Goal: Task Accomplishment & Management: Manage account settings

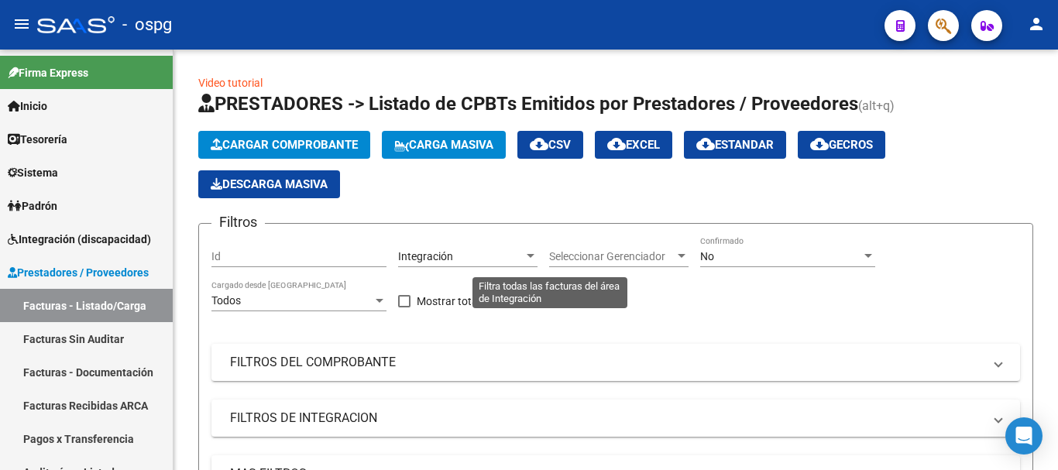
scroll to position [525, 0]
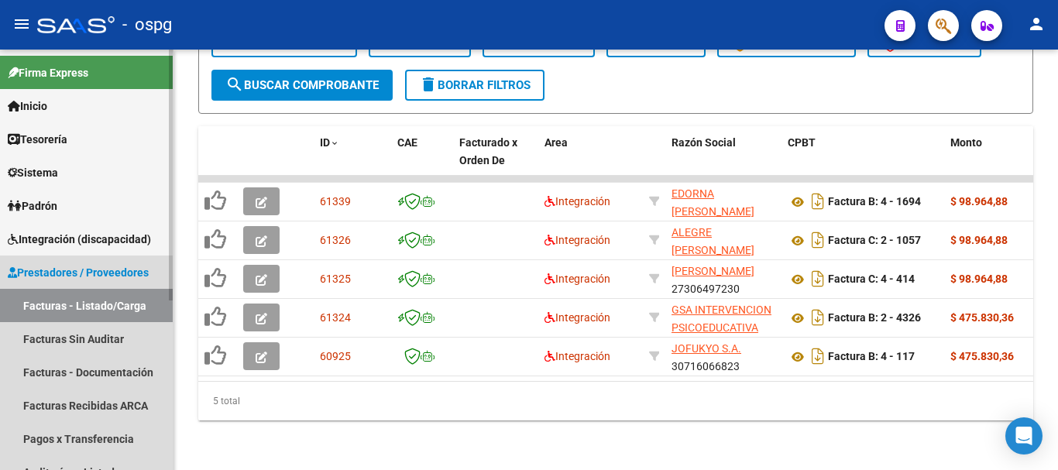
click at [83, 308] on link "Facturas - Listado/Carga" at bounding box center [86, 305] width 173 height 33
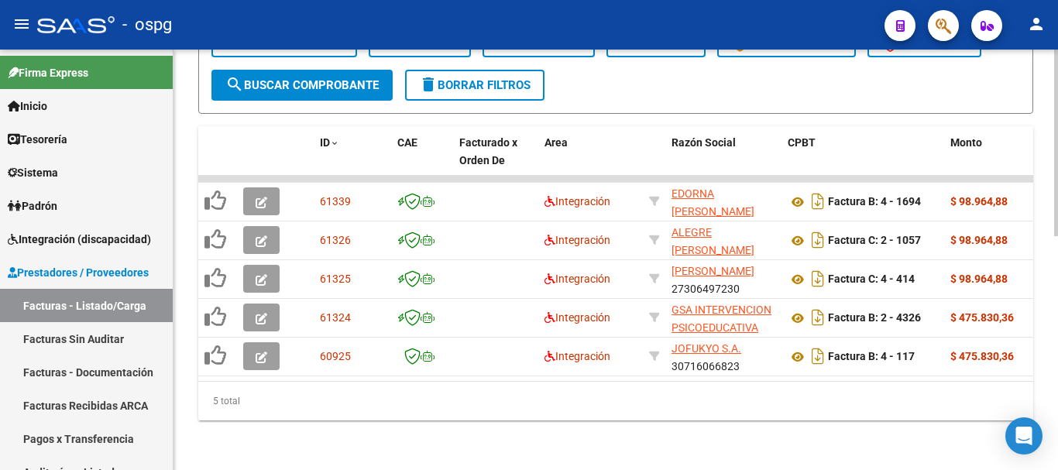
click at [285, 78] on span "search Buscar Comprobante" at bounding box center [301, 85] width 153 height 14
click at [475, 78] on span "delete Borrar Filtros" at bounding box center [475, 85] width 112 height 14
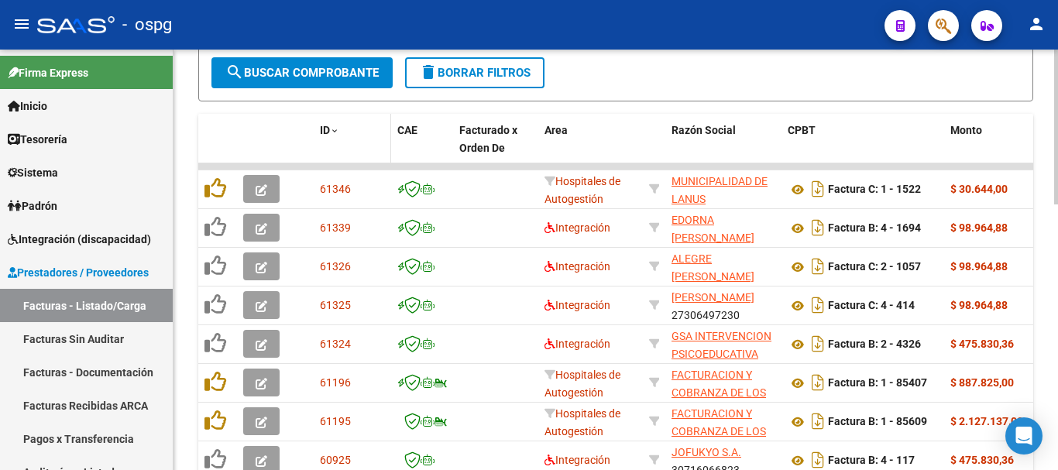
click at [324, 126] on span "ID" at bounding box center [325, 130] width 10 height 12
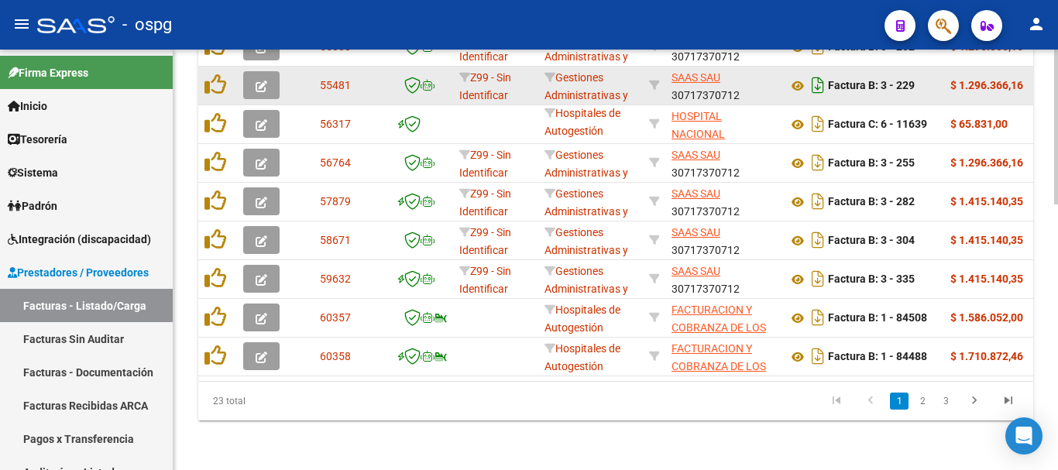
scroll to position [719, 0]
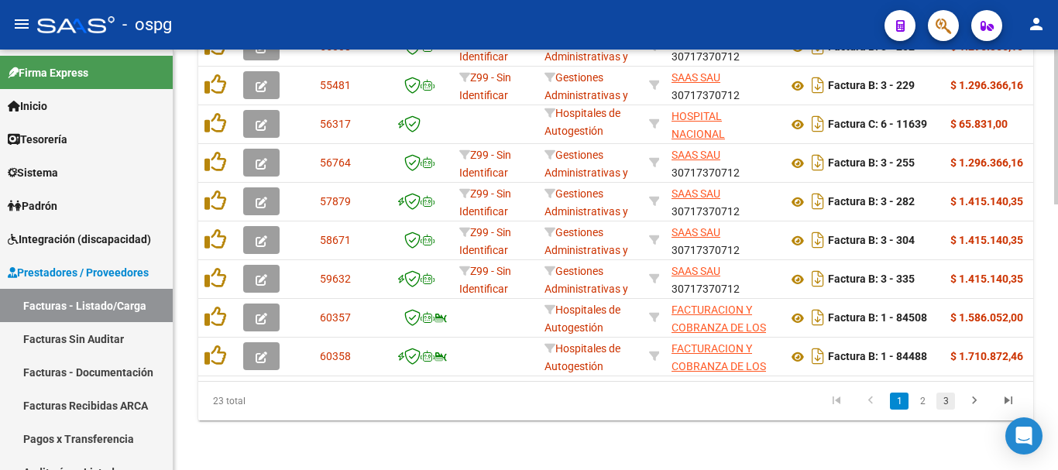
click at [943, 406] on link "3" at bounding box center [946, 401] width 19 height 17
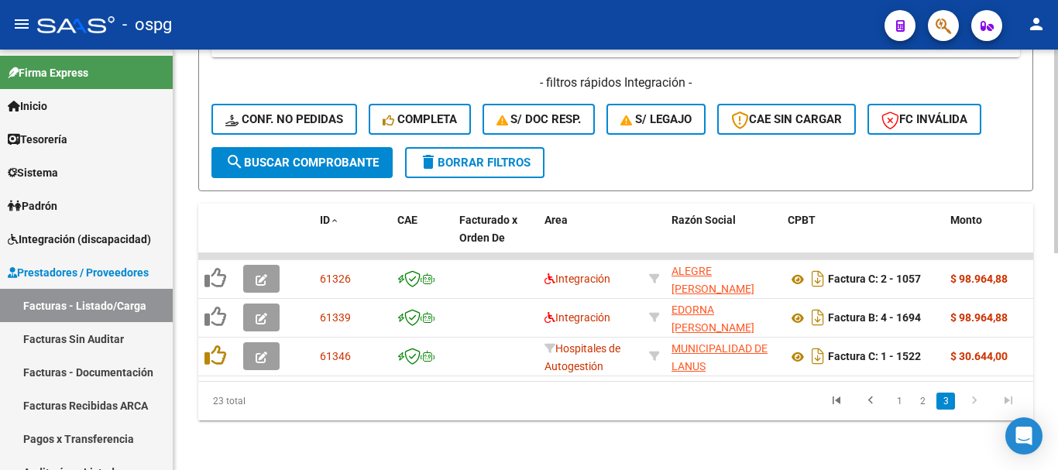
click at [452, 156] on span "delete Borrar Filtros" at bounding box center [475, 163] width 112 height 14
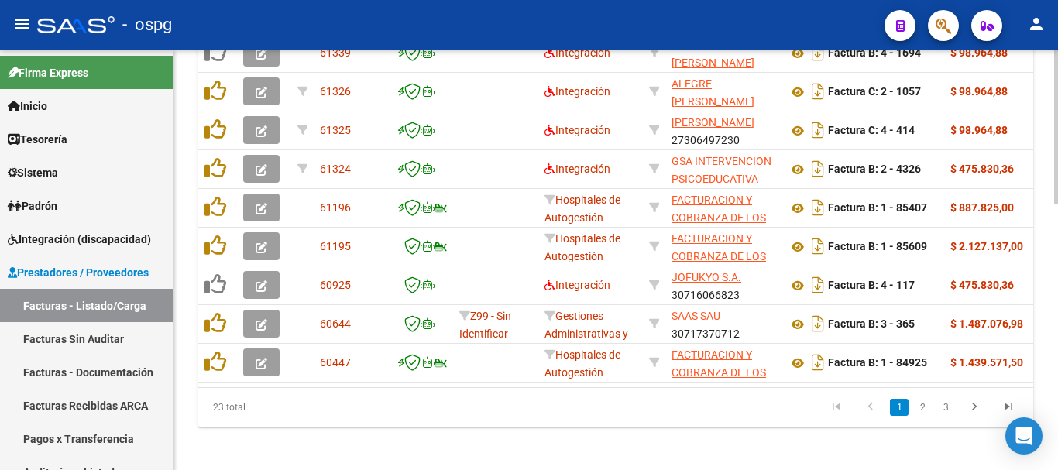
scroll to position [719, 0]
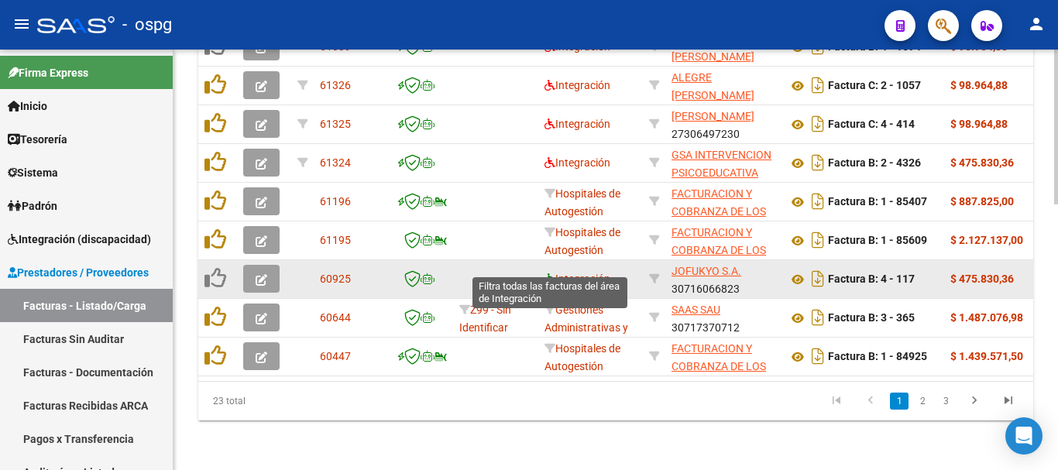
click at [548, 274] on icon at bounding box center [550, 279] width 11 height 11
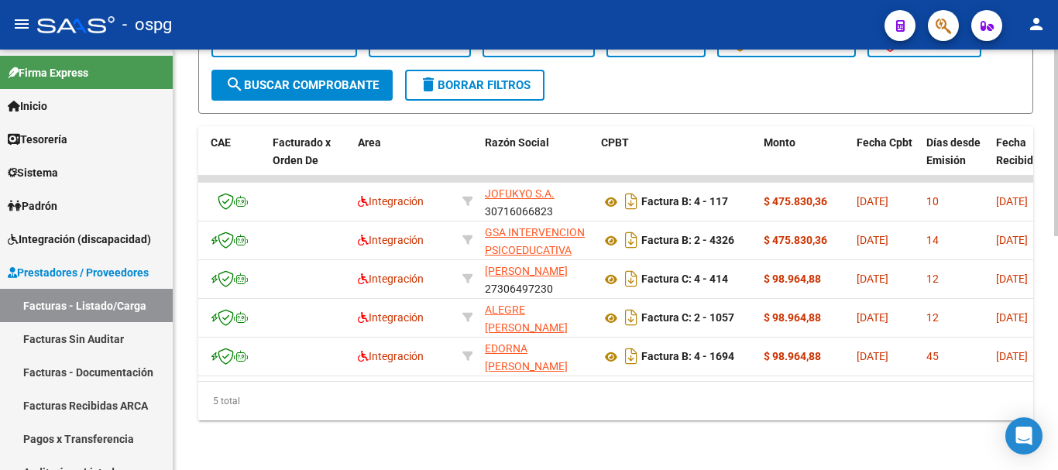
scroll to position [0, 0]
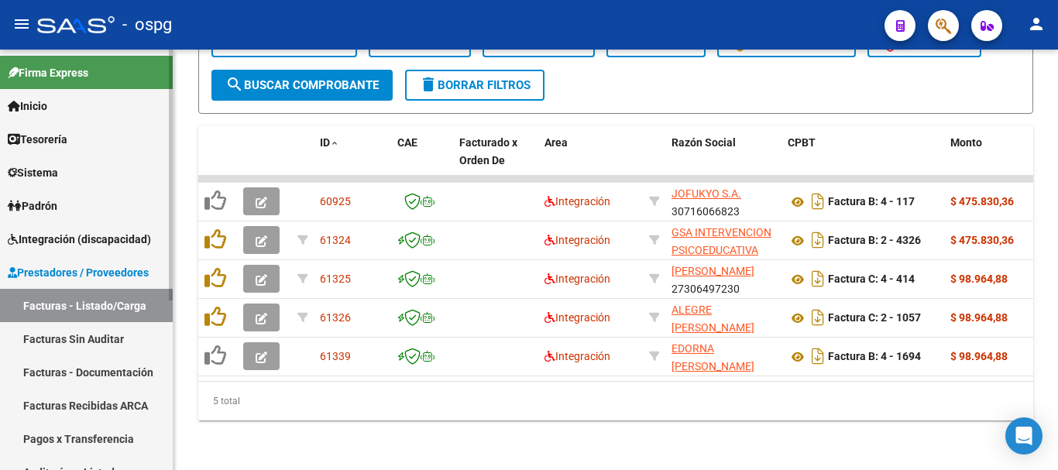
click at [64, 245] on span "Integración (discapacidad)" at bounding box center [79, 239] width 143 height 17
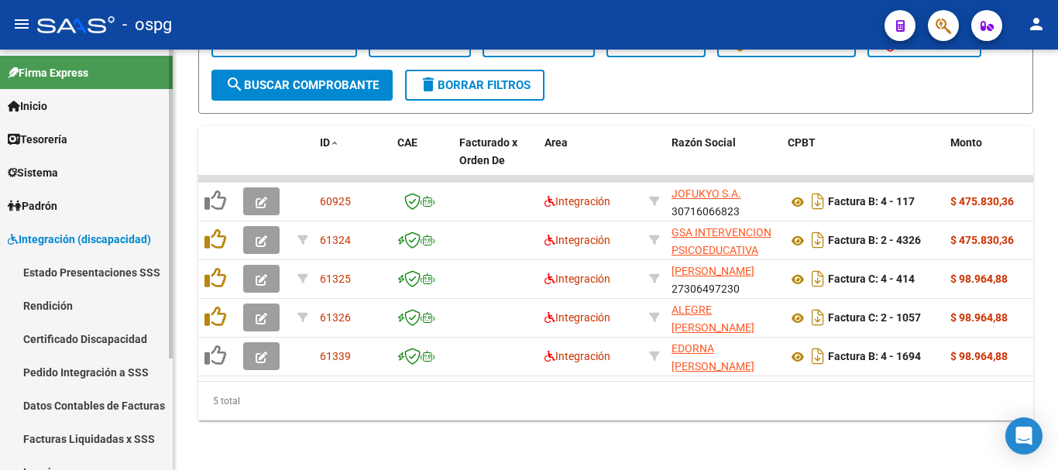
click at [58, 244] on span "Integración (discapacidad)" at bounding box center [79, 239] width 143 height 17
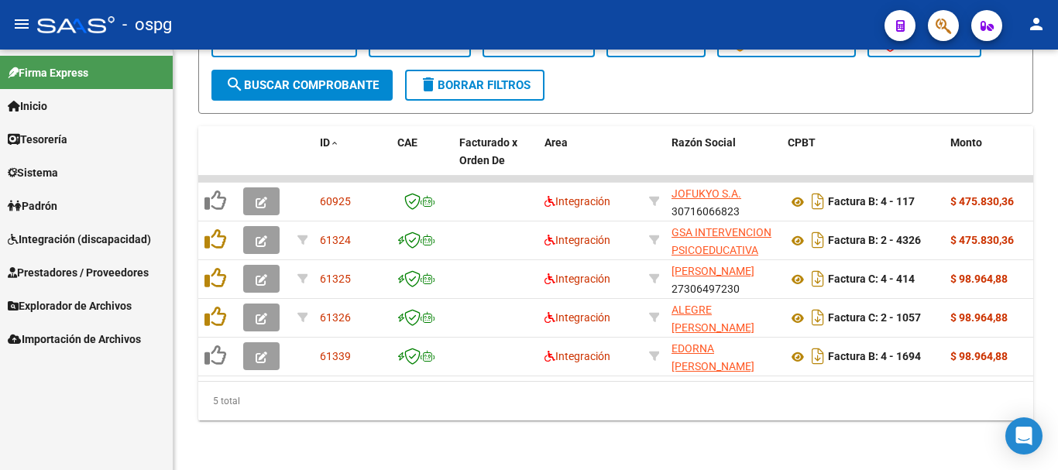
click at [68, 242] on span "Integración (discapacidad)" at bounding box center [79, 239] width 143 height 17
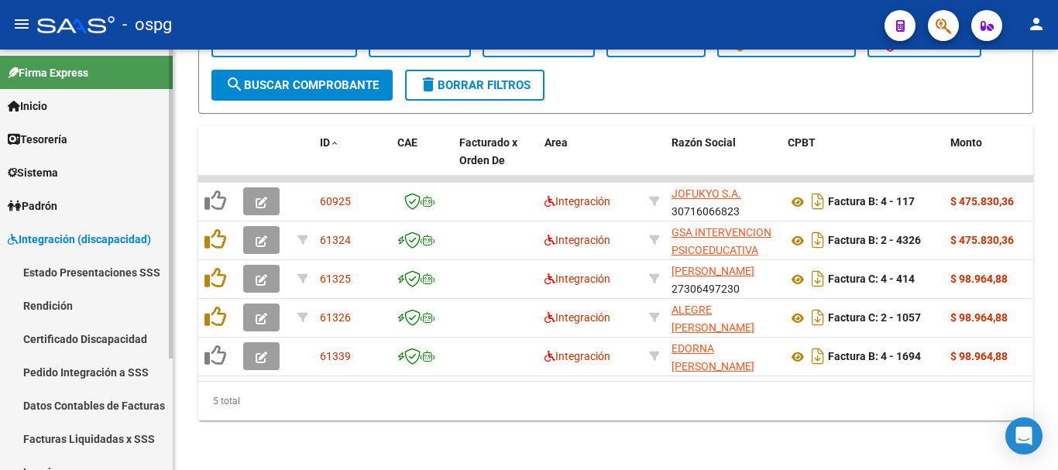
click at [88, 368] on link "Pedido Integración a SSS" at bounding box center [86, 372] width 173 height 33
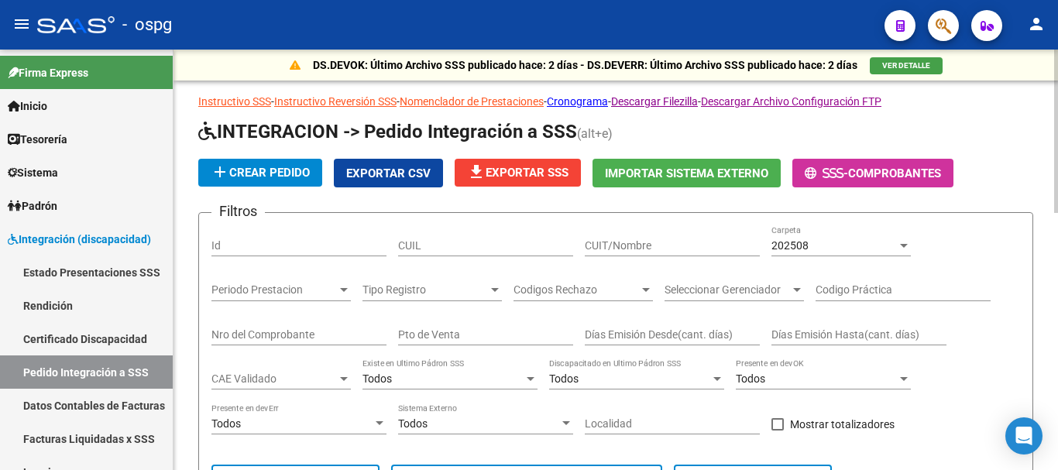
click at [857, 244] on div "202508" at bounding box center [835, 245] width 126 height 13
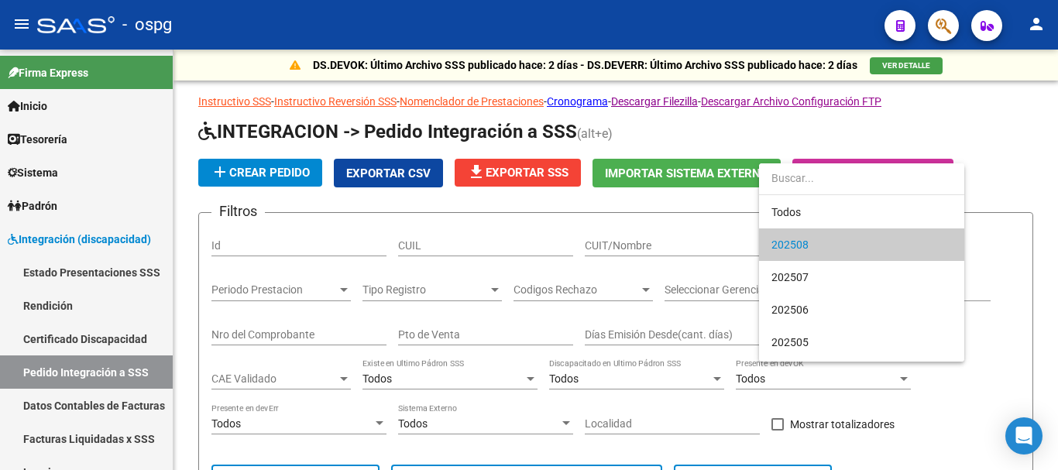
click at [621, 200] on div at bounding box center [529, 235] width 1058 height 470
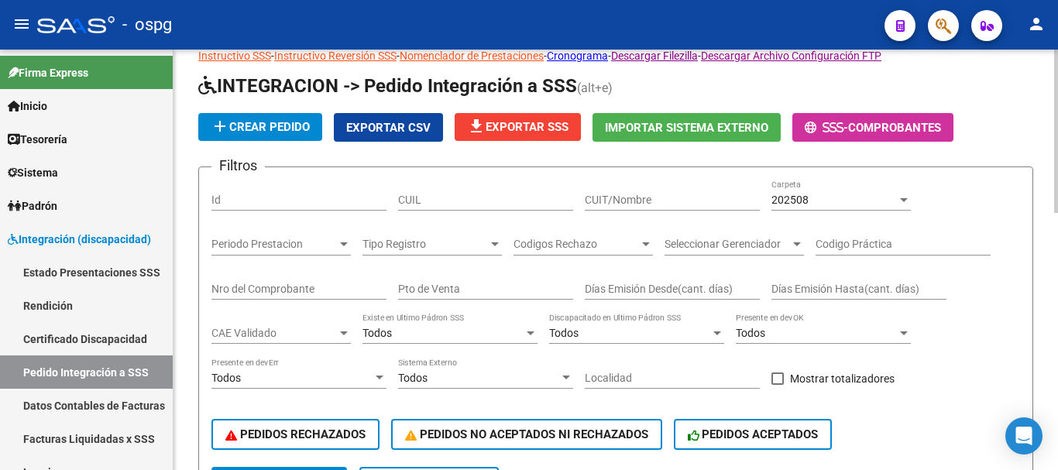
scroll to position [77, 0]
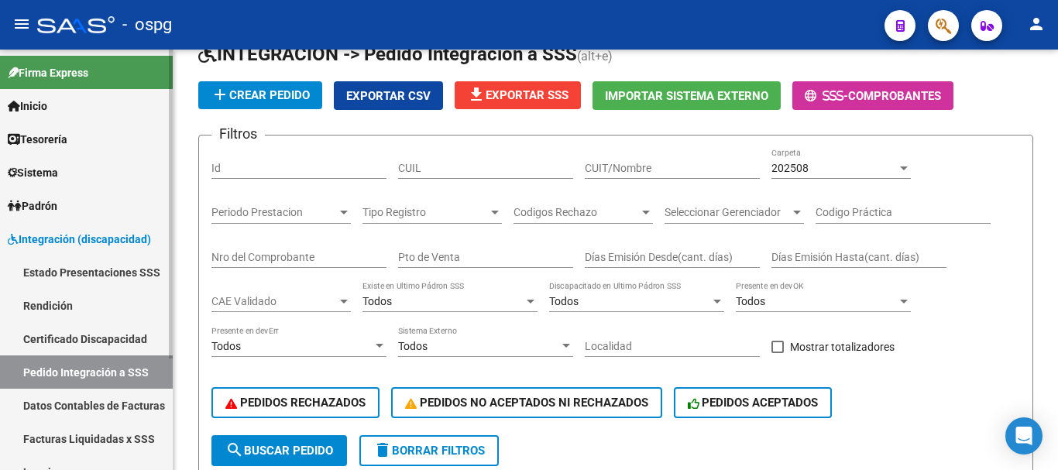
click at [92, 434] on link "Facturas Liquidadas x SSS" at bounding box center [86, 438] width 173 height 33
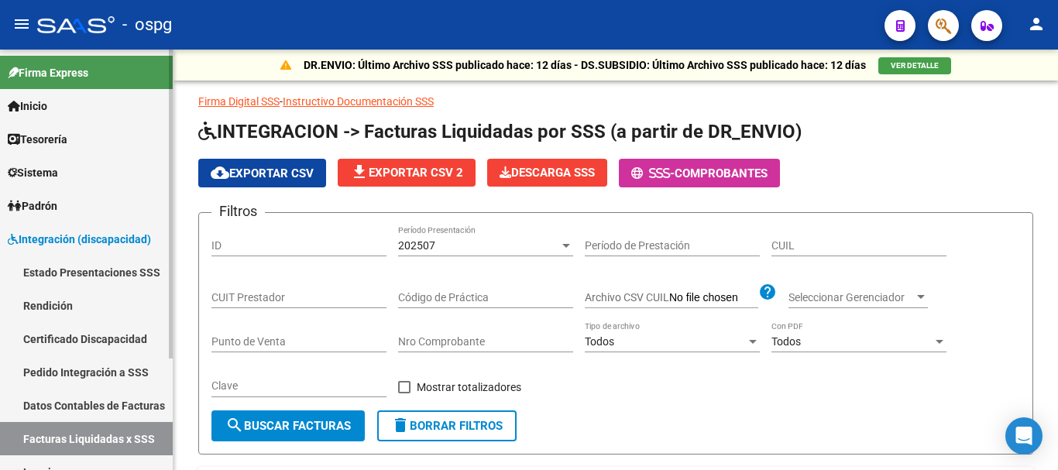
scroll to position [152, 0]
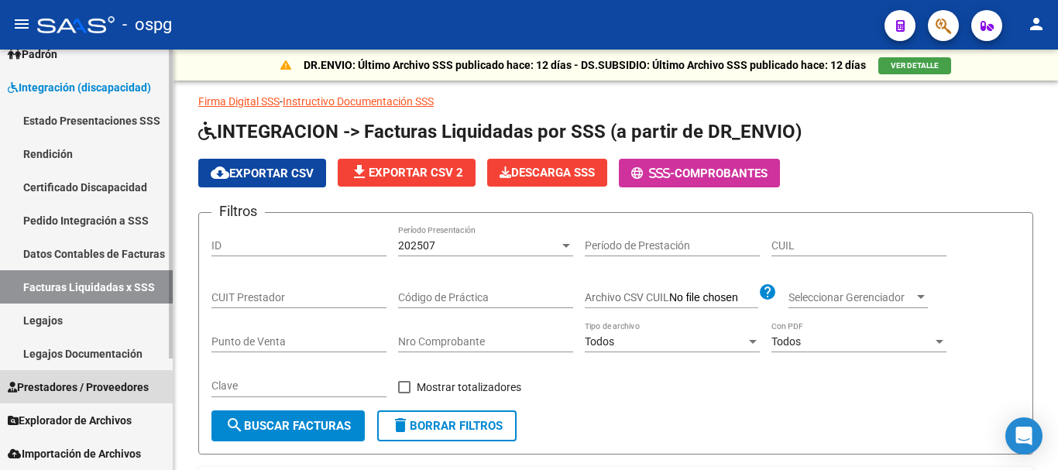
click at [77, 393] on span "Prestadores / Proveedores" at bounding box center [78, 387] width 141 height 17
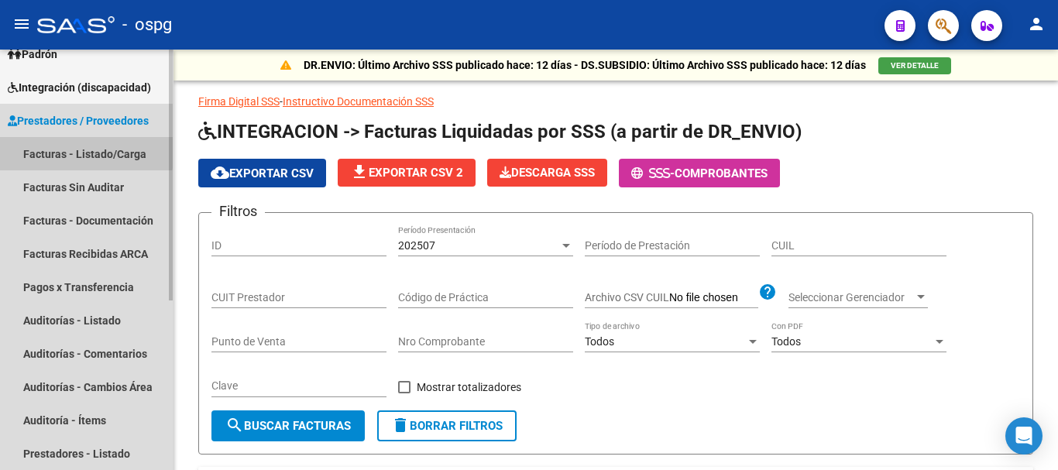
click at [67, 148] on link "Facturas - Listado/Carga" at bounding box center [86, 153] width 173 height 33
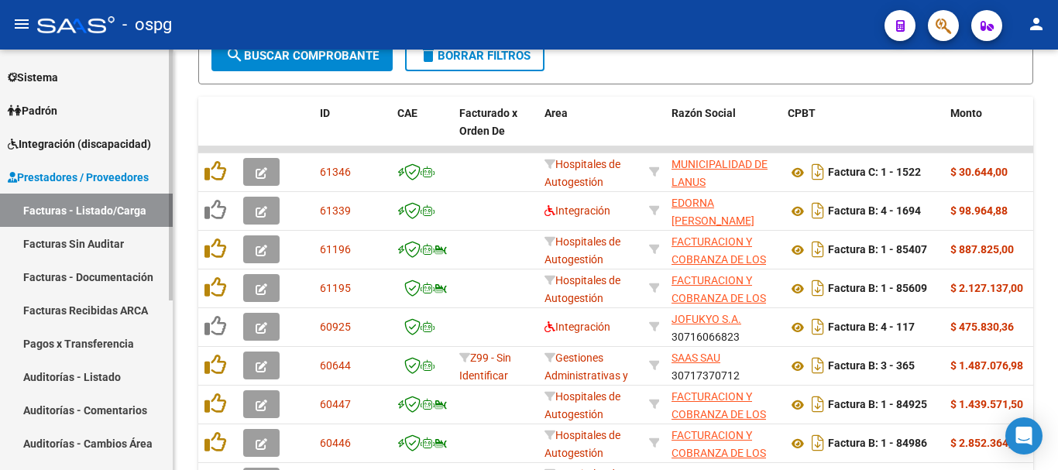
scroll to position [74, 0]
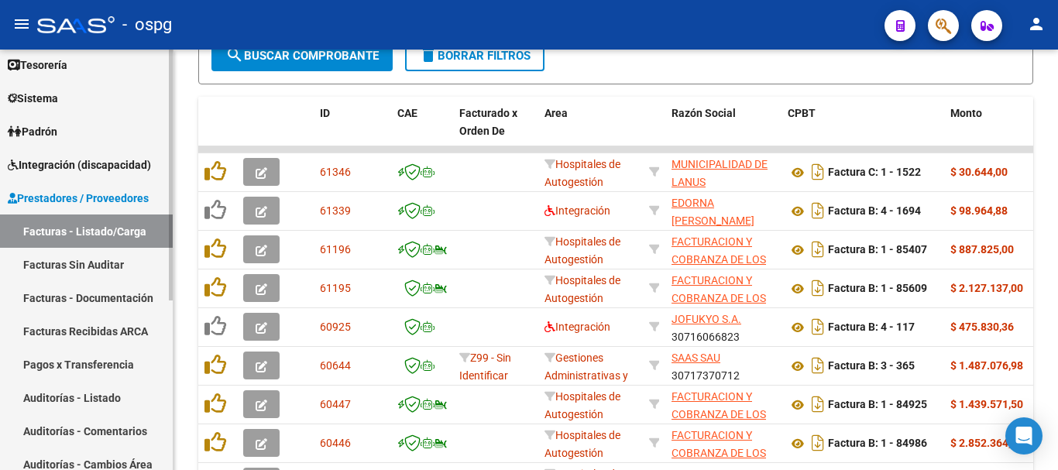
click at [67, 161] on span "Integración (discapacidad)" at bounding box center [79, 165] width 143 height 17
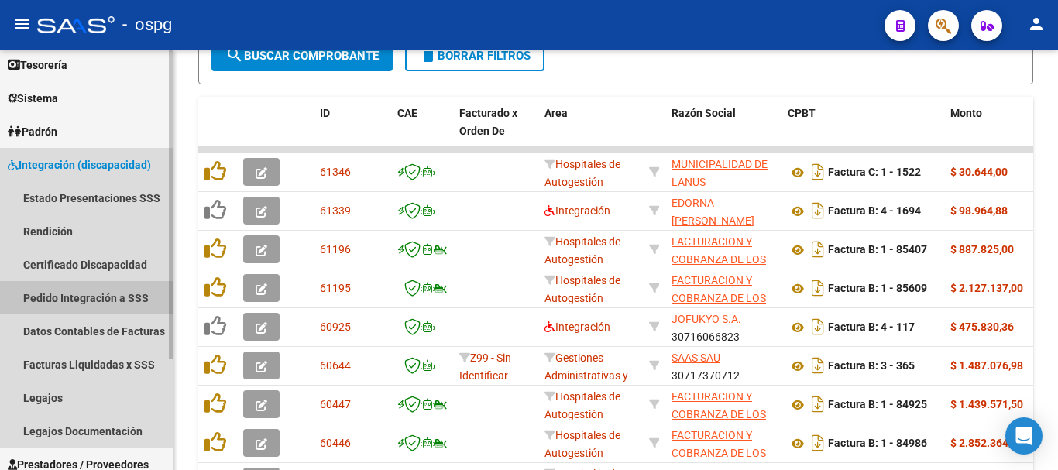
click at [61, 298] on link "Pedido Integración a SSS" at bounding box center [86, 297] width 173 height 33
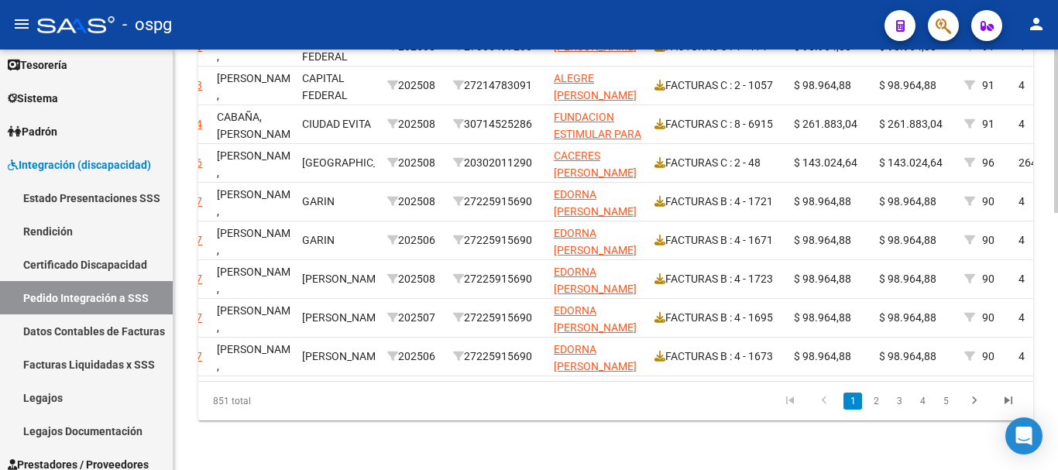
scroll to position [0, 442]
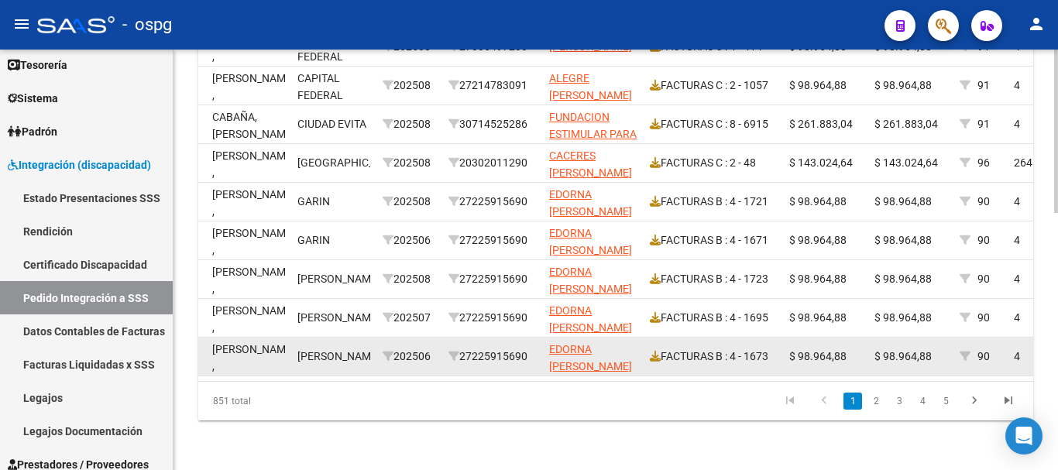
drag, startPoint x: 534, startPoint y: 339, endPoint x: 470, endPoint y: 337, distance: 63.6
click at [470, 348] on div "27225915690" at bounding box center [493, 357] width 88 height 18
copy div "27225915690"
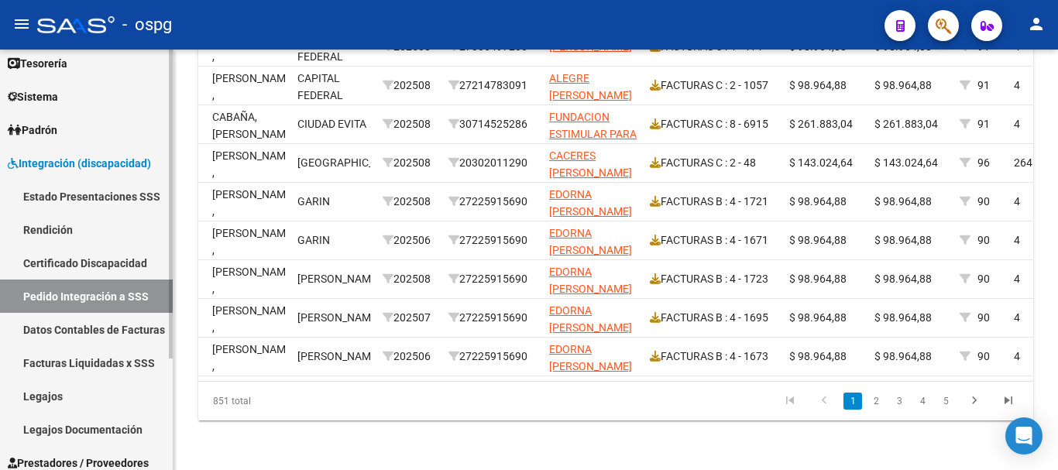
scroll to position [74, 0]
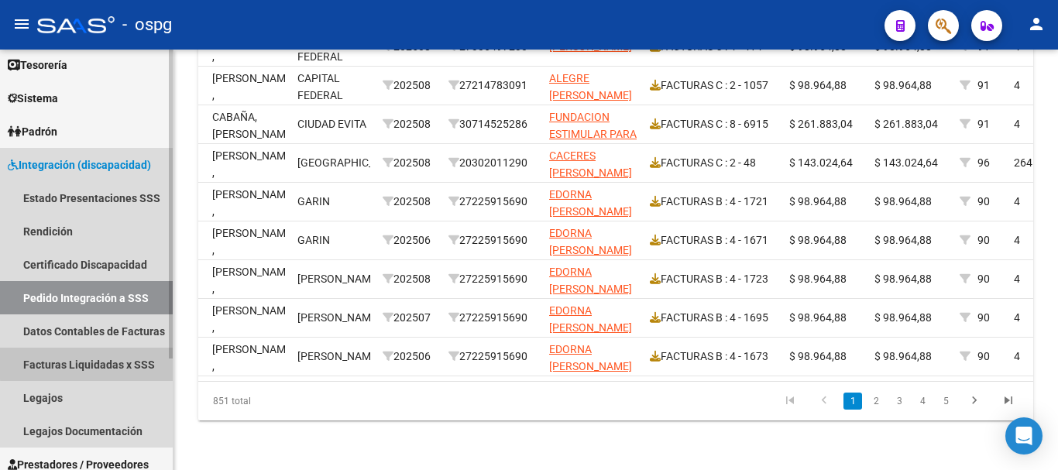
click at [101, 363] on link "Facturas Liquidadas x SSS" at bounding box center [86, 364] width 173 height 33
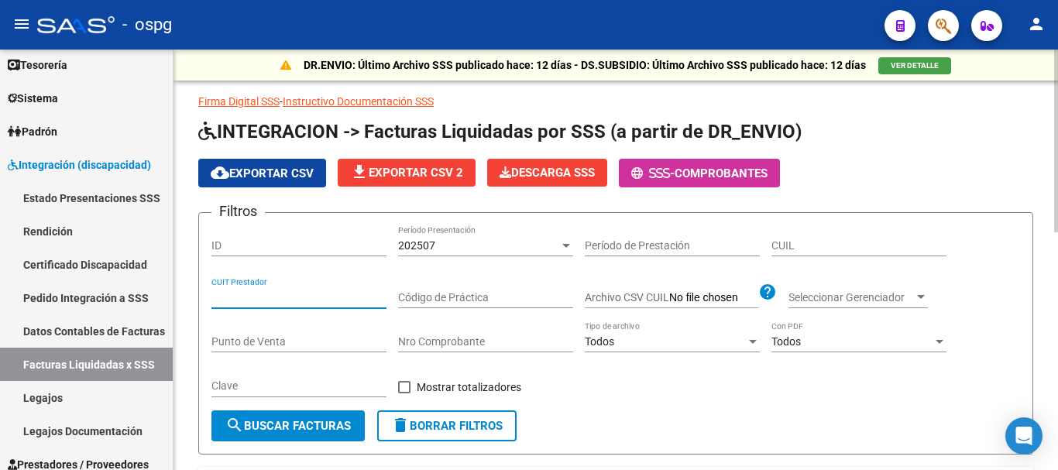
paste input "27-22591569-0"
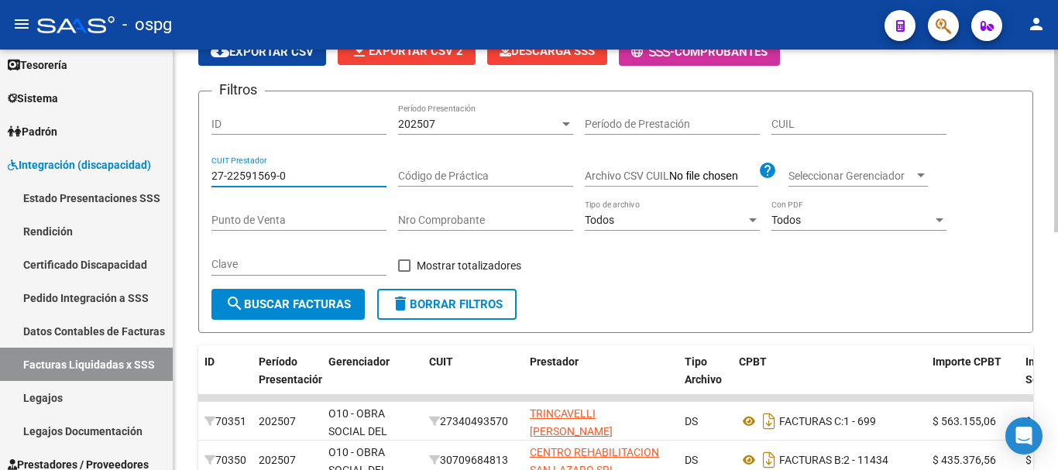
scroll to position [155, 0]
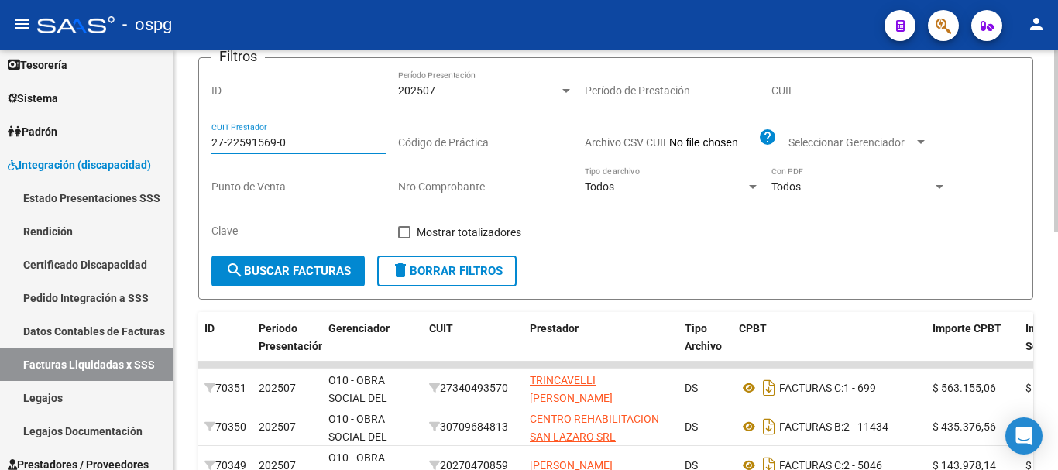
type input "27-22591569-0"
click at [342, 262] on button "search Buscar Facturas" at bounding box center [288, 271] width 153 height 31
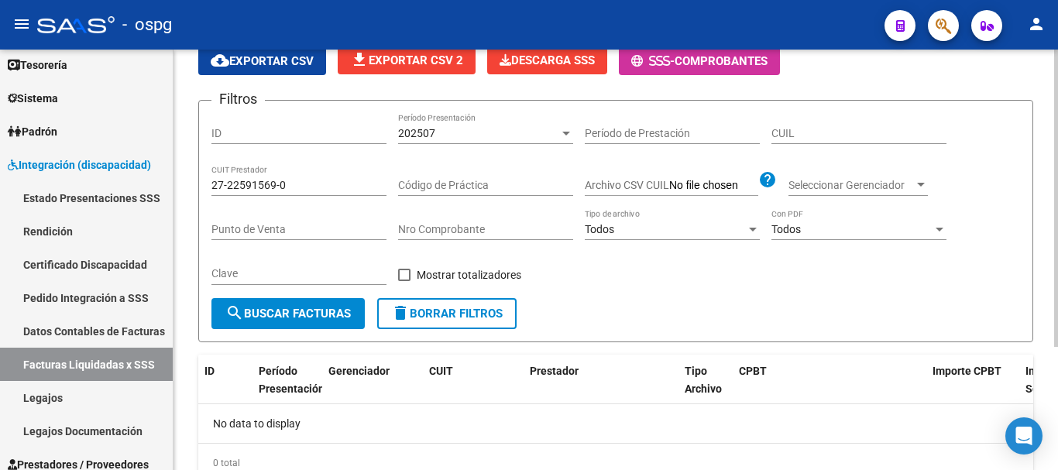
scroll to position [77, 0]
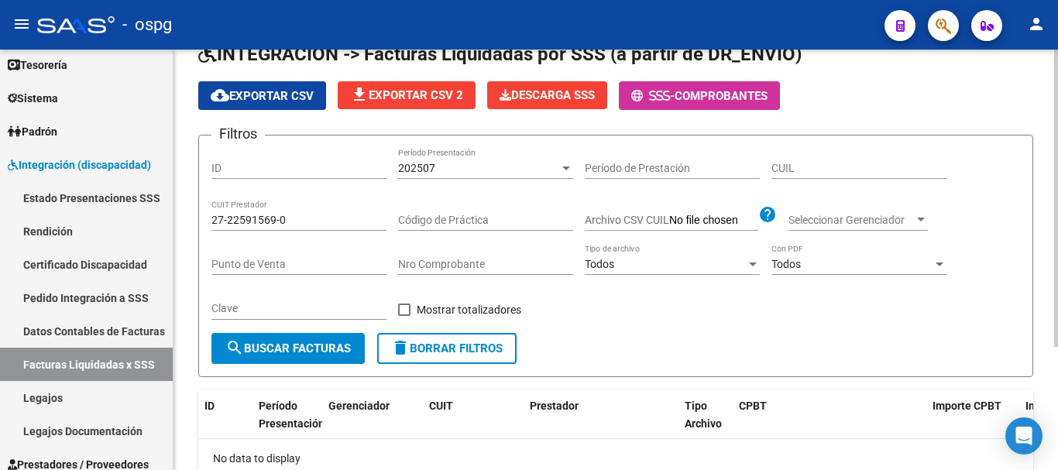
click at [442, 170] on div "202507" at bounding box center [478, 168] width 161 height 13
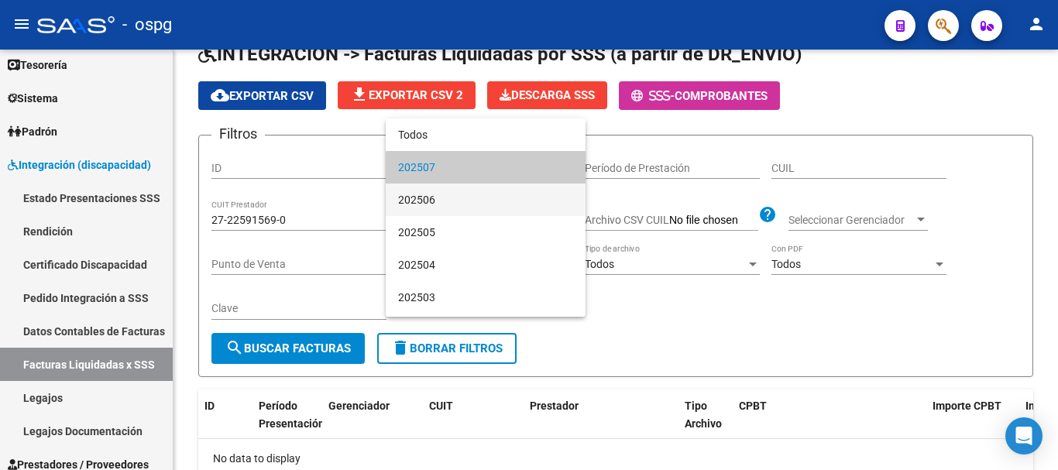
click at [439, 203] on span "202506" at bounding box center [485, 200] width 175 height 33
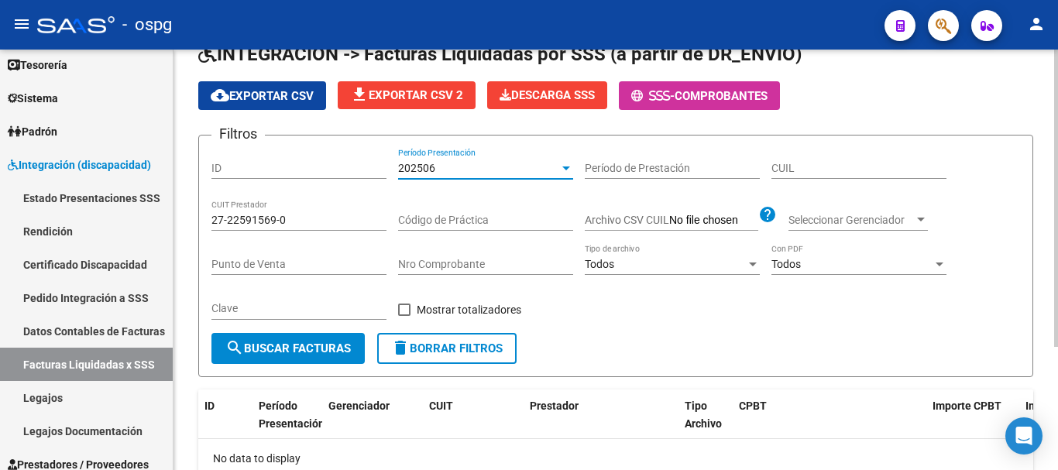
click at [322, 345] on span "search Buscar Facturas" at bounding box center [288, 349] width 126 height 14
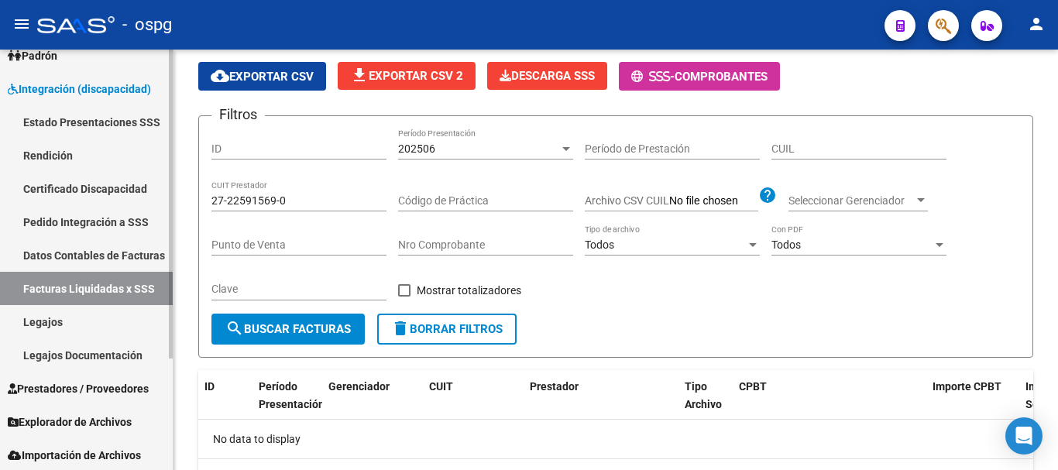
scroll to position [152, 0]
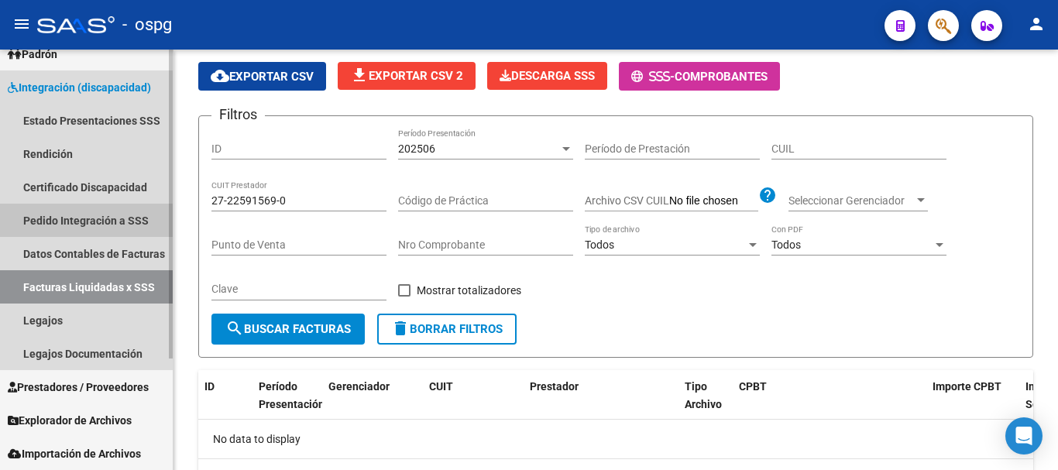
click at [86, 215] on link "Pedido Integración a SSS" at bounding box center [86, 220] width 173 height 33
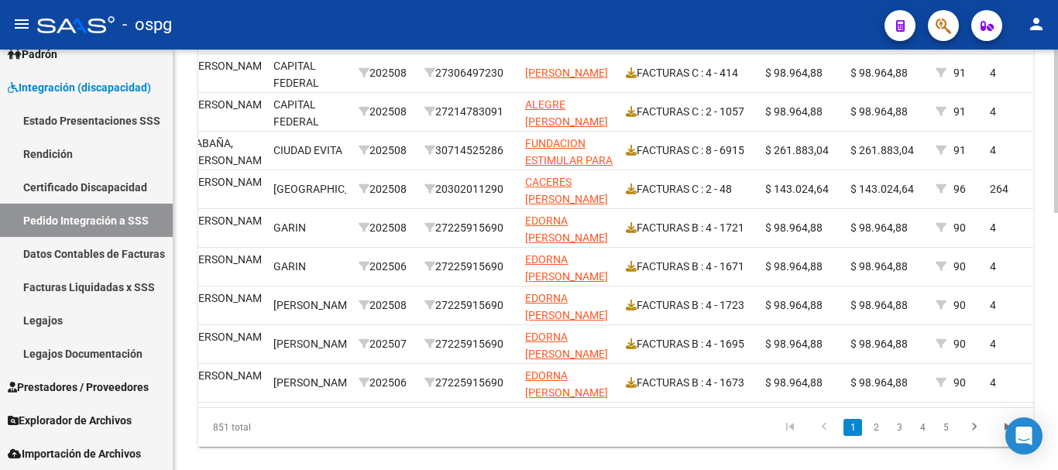
scroll to position [0, 487]
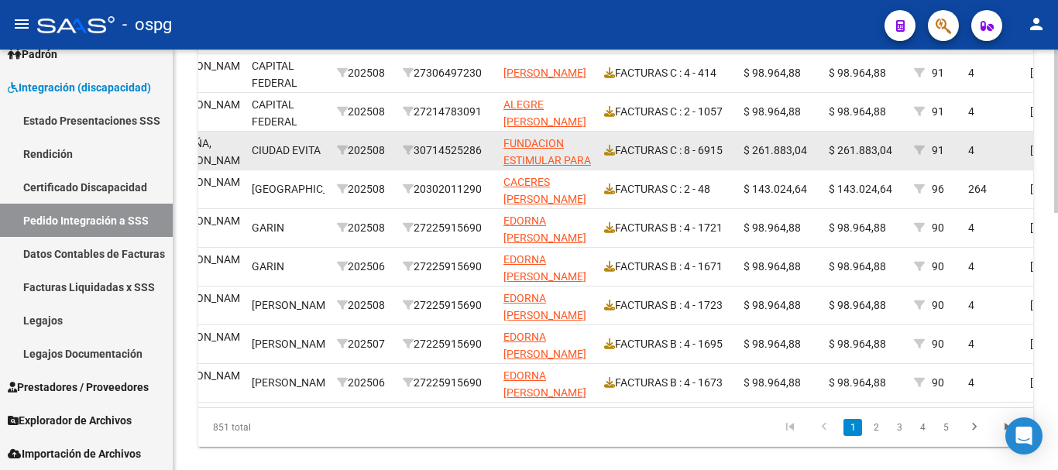
drag, startPoint x: 488, startPoint y: 150, endPoint x: 421, endPoint y: 153, distance: 67.5
click at [421, 153] on div "30714525286" at bounding box center [447, 151] width 88 height 18
copy div "30714525286"
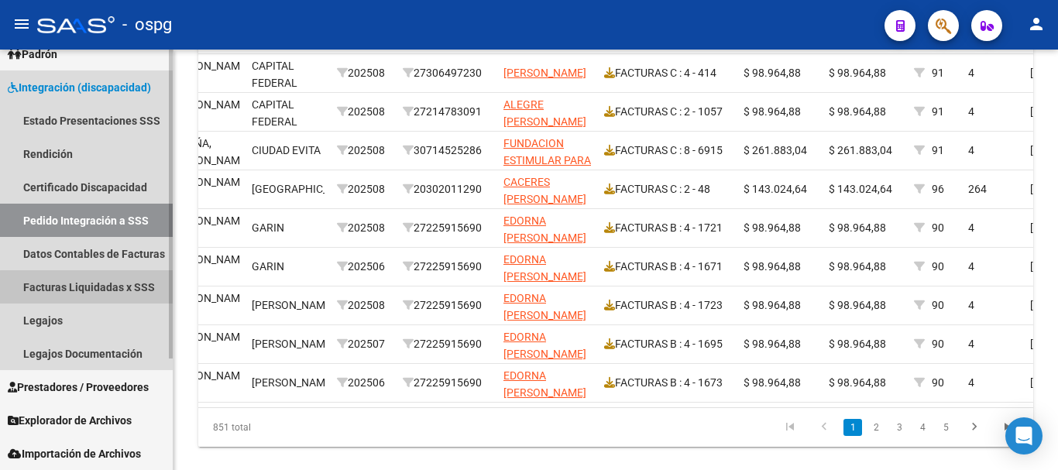
click at [87, 287] on link "Facturas Liquidadas x SSS" at bounding box center [86, 286] width 173 height 33
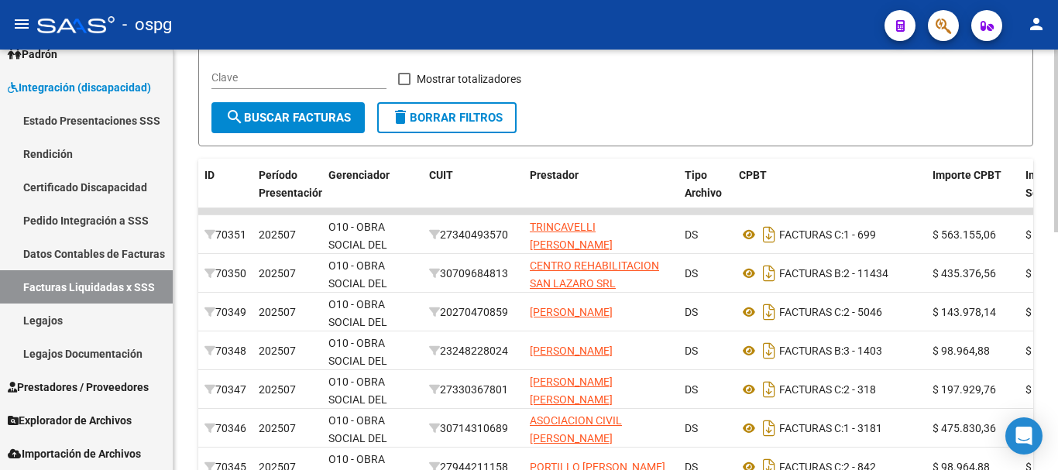
scroll to position [160, 0]
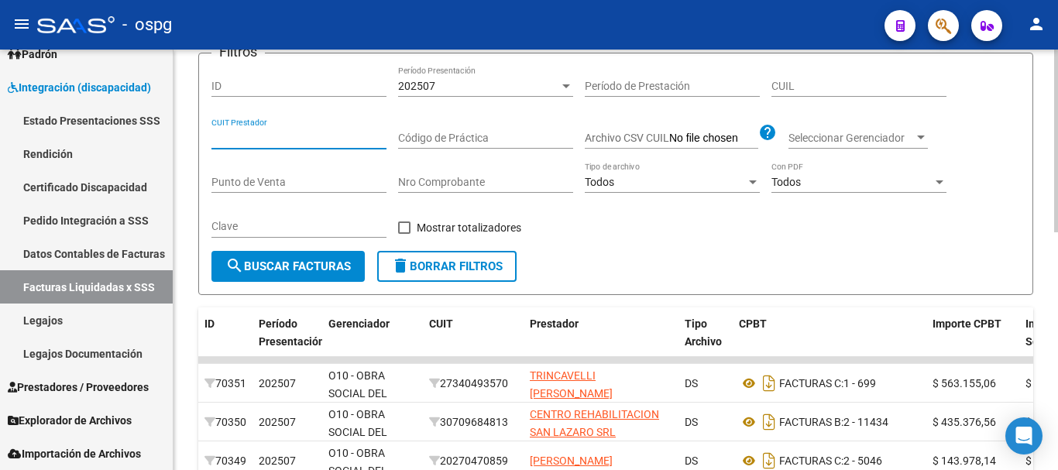
paste input "30-71452528-6"
type input "30-71452528-6"
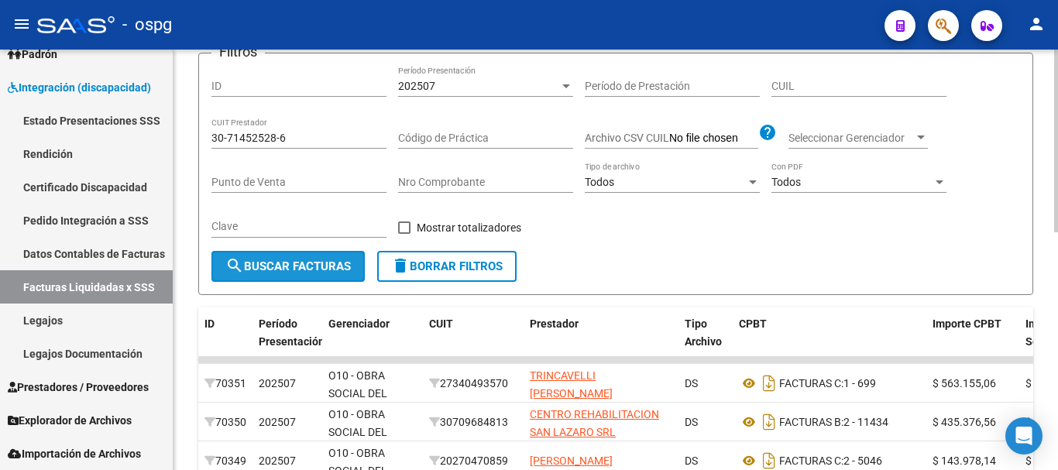
click at [277, 265] on span "search Buscar Facturas" at bounding box center [288, 267] width 126 height 14
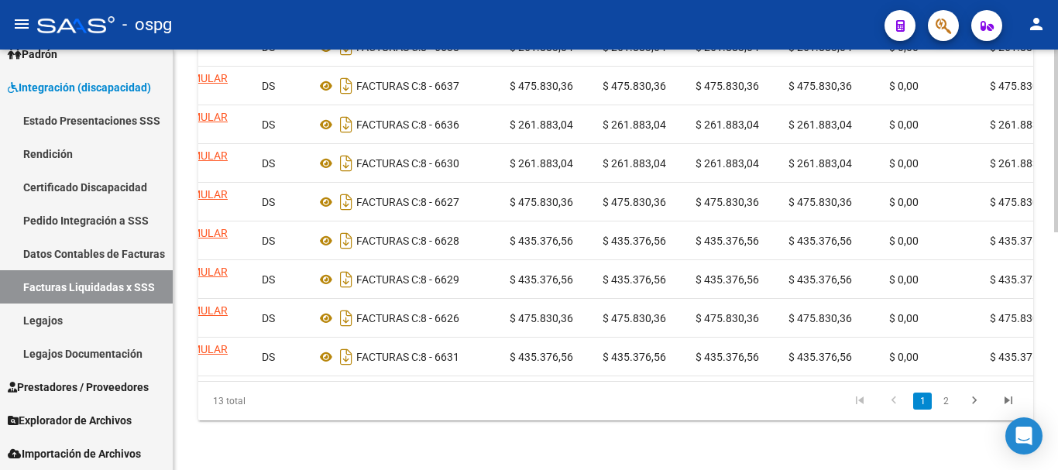
scroll to position [0, 575]
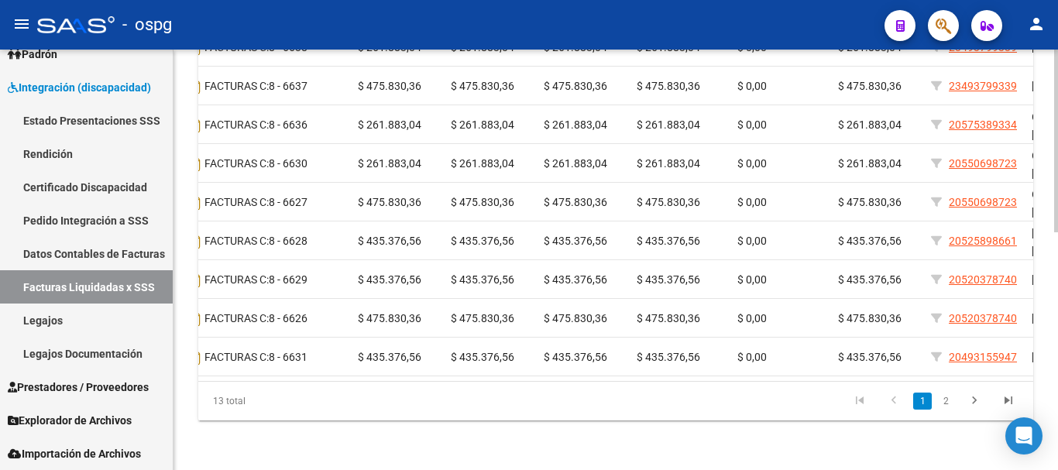
click at [713, 382] on div "13 total 1 2" at bounding box center [615, 401] width 835 height 39
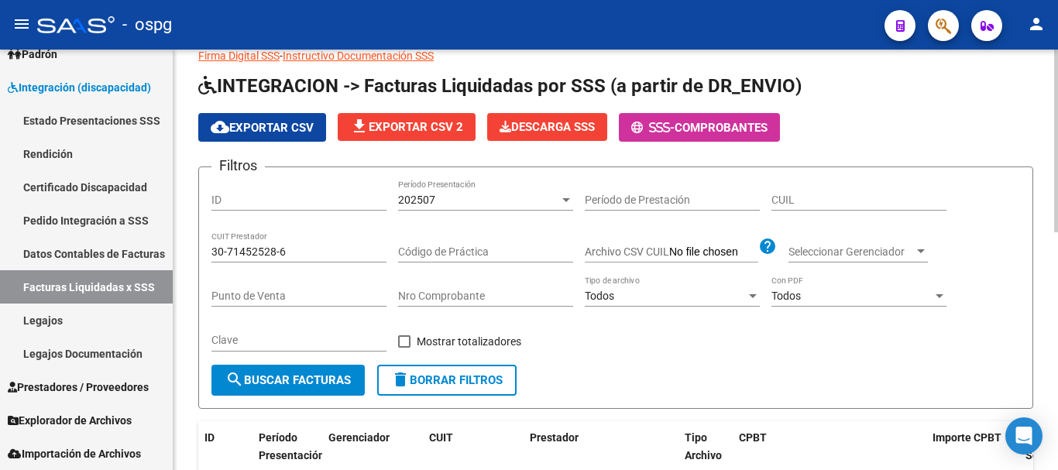
scroll to position [82, 0]
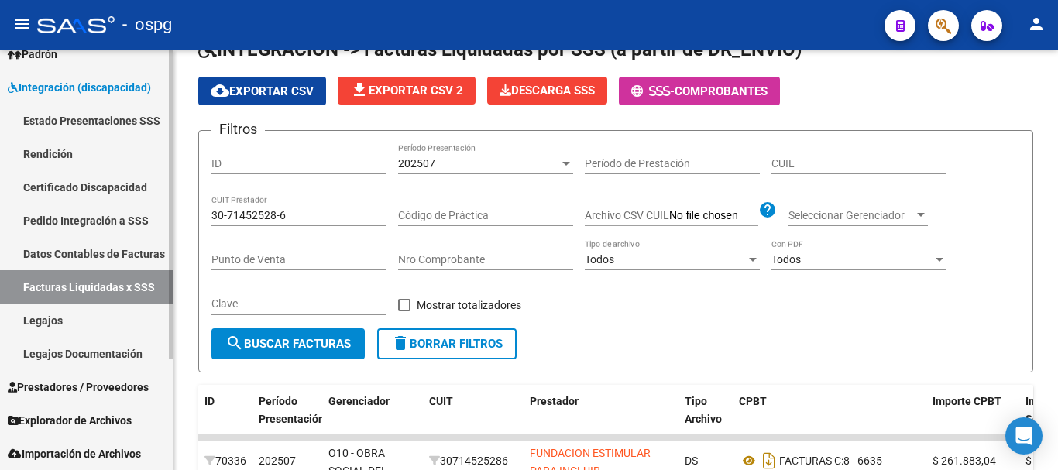
click at [99, 217] on link "Pedido Integración a SSS" at bounding box center [86, 220] width 173 height 33
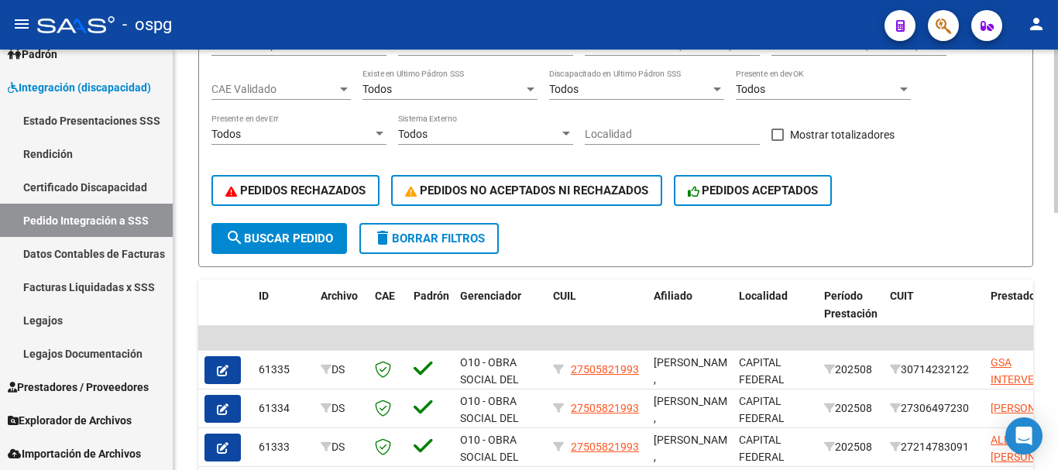
scroll to position [315, 0]
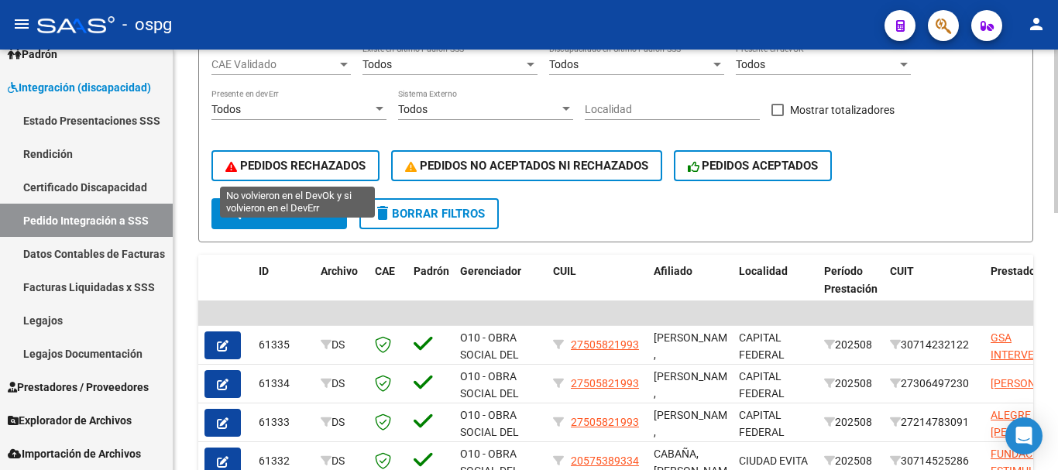
click at [272, 159] on span "PEDIDOS RECHAZADOS" at bounding box center [295, 166] width 140 height 14
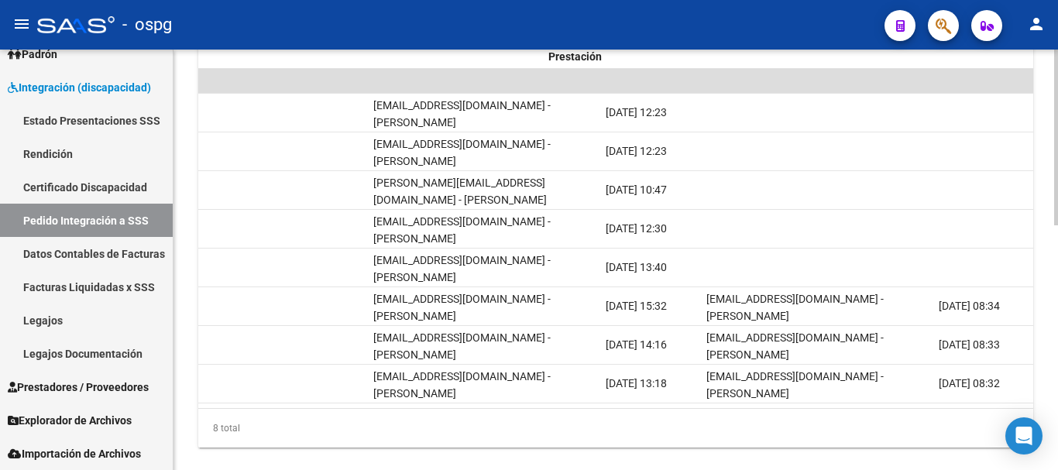
scroll to position [0, 0]
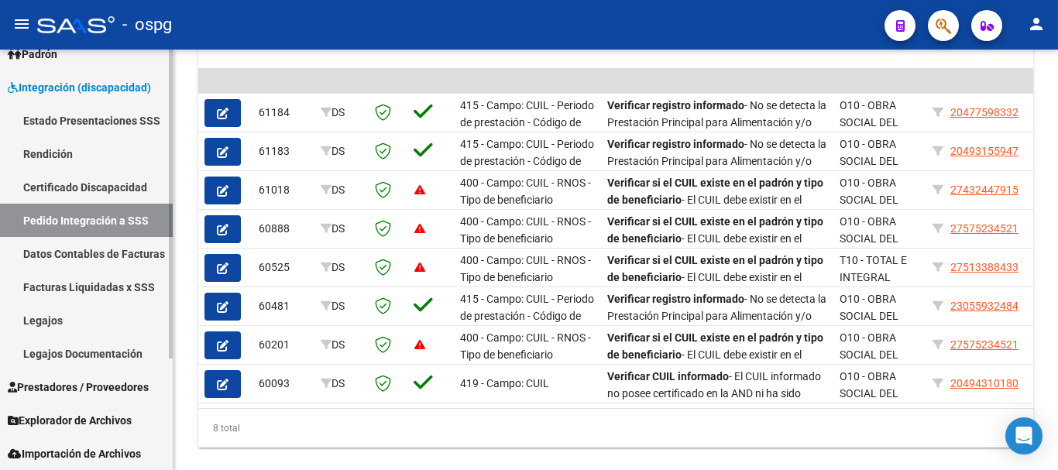
click at [79, 285] on link "Facturas Liquidadas x SSS" at bounding box center [86, 286] width 173 height 33
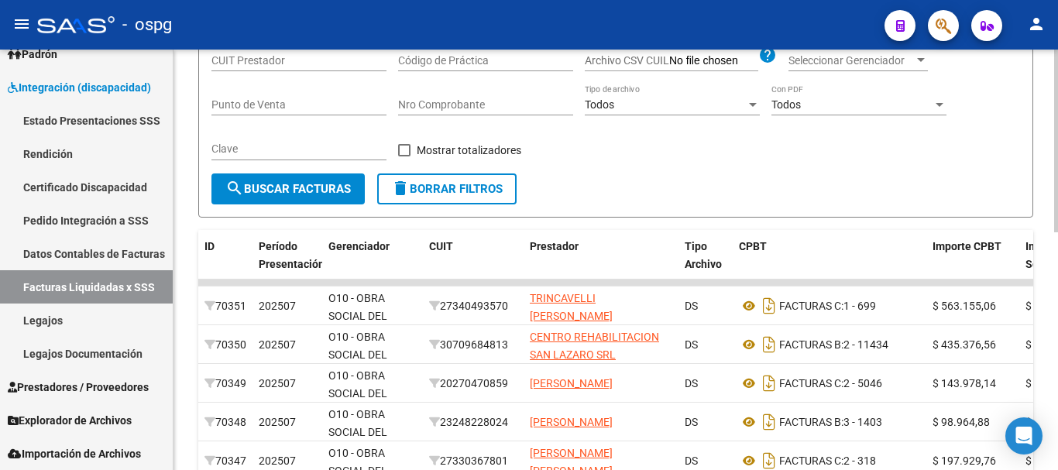
scroll to position [82, 0]
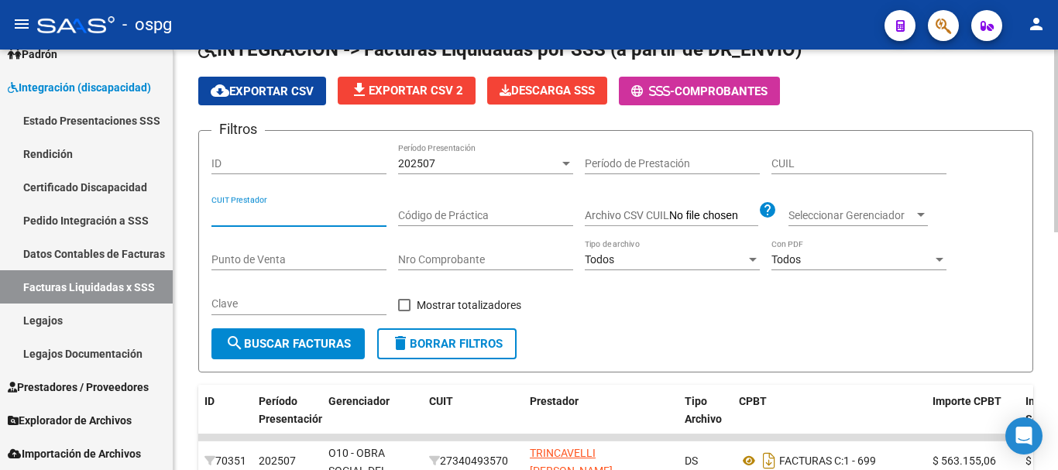
paste input "30-71452528-6"
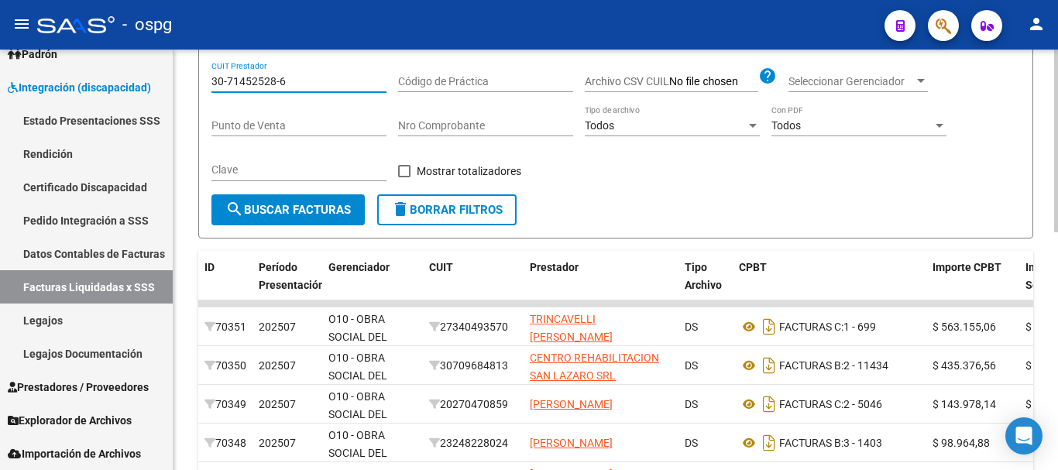
scroll to position [237, 0]
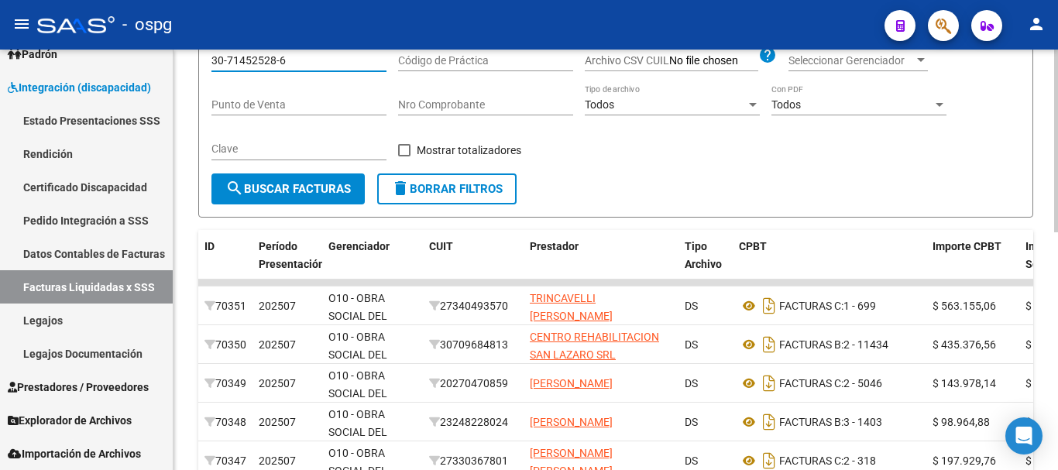
type input "30-71452528-6"
click at [275, 196] on span "search Buscar Facturas" at bounding box center [288, 189] width 126 height 14
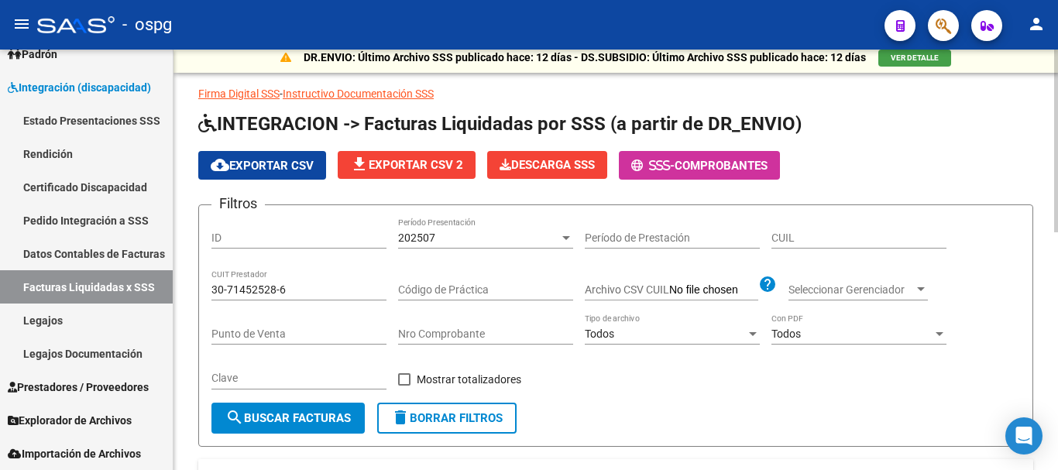
scroll to position [5, 0]
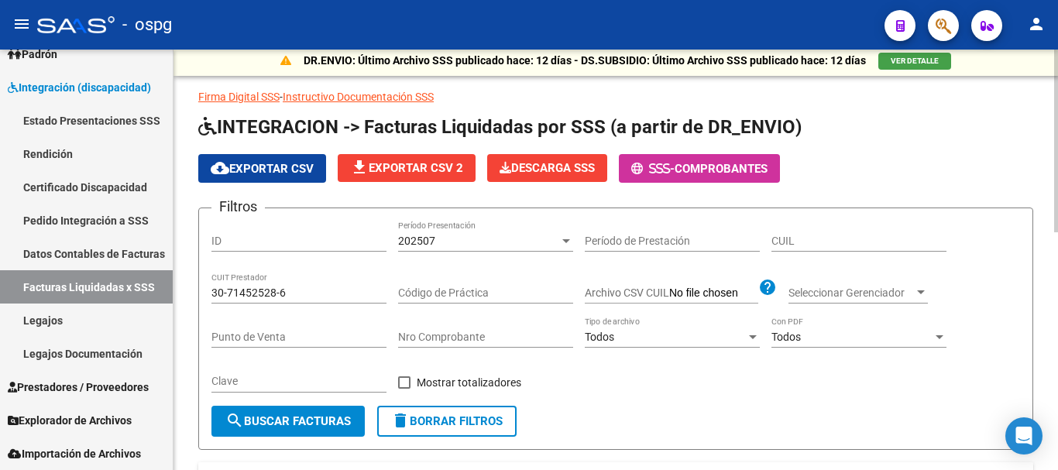
click at [449, 426] on span "delete Borrar Filtros" at bounding box center [447, 422] width 112 height 14
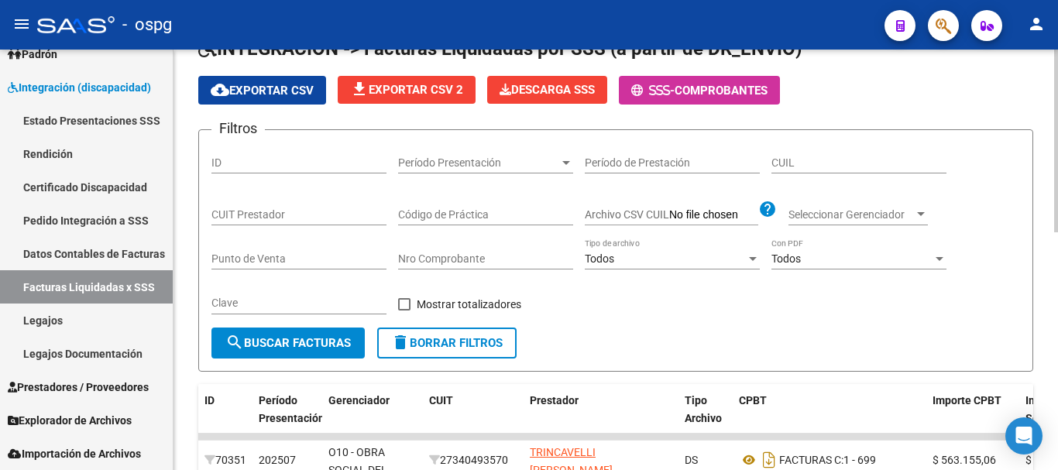
scroll to position [82, 0]
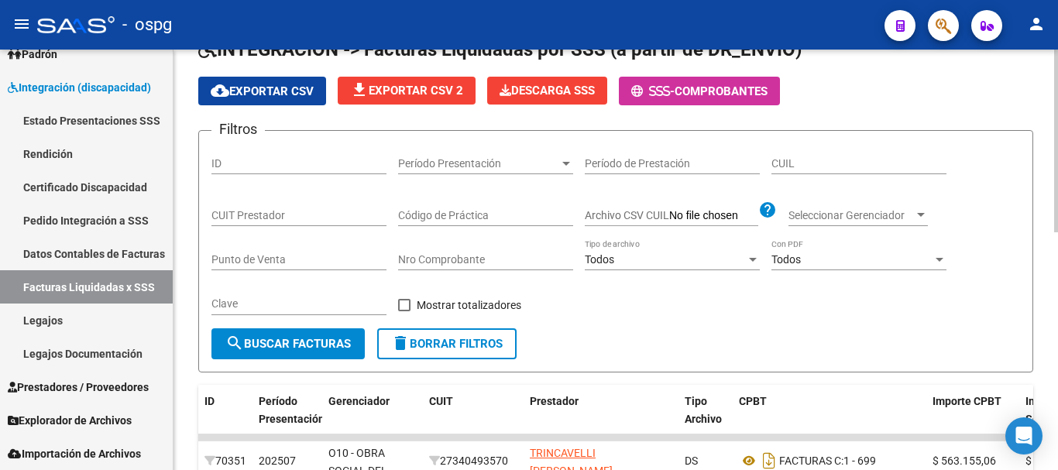
click at [460, 163] on span "Período Presentación" at bounding box center [478, 163] width 161 height 13
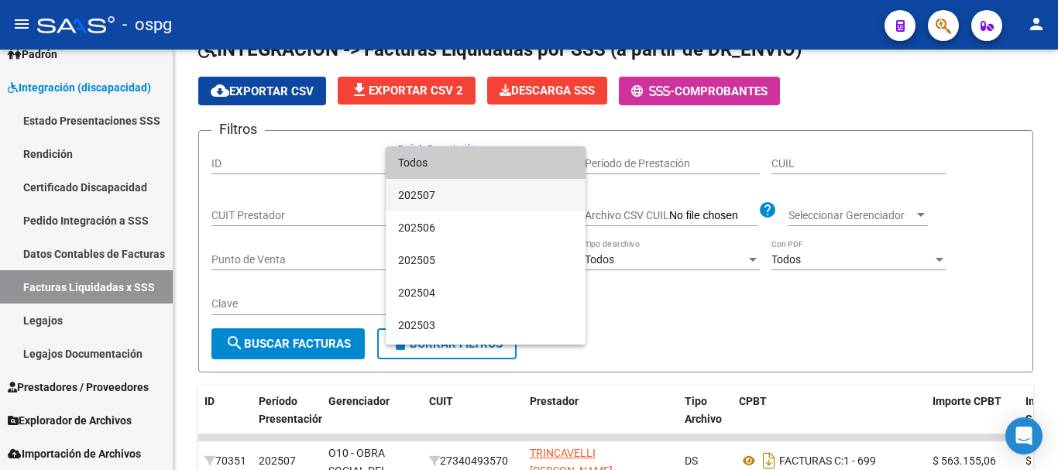
click at [439, 192] on span "202507" at bounding box center [485, 195] width 175 height 33
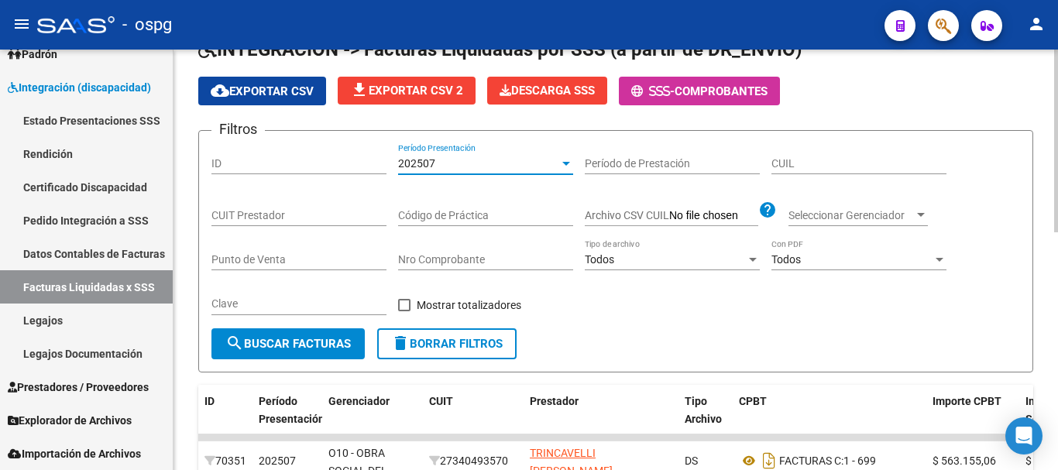
click at [318, 344] on span "search Buscar Facturas" at bounding box center [288, 344] width 126 height 14
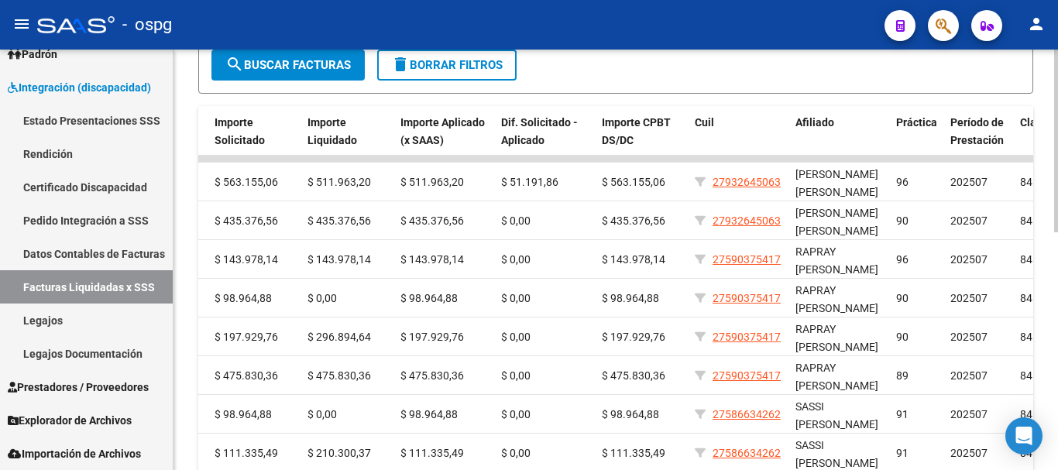
scroll to position [315, 0]
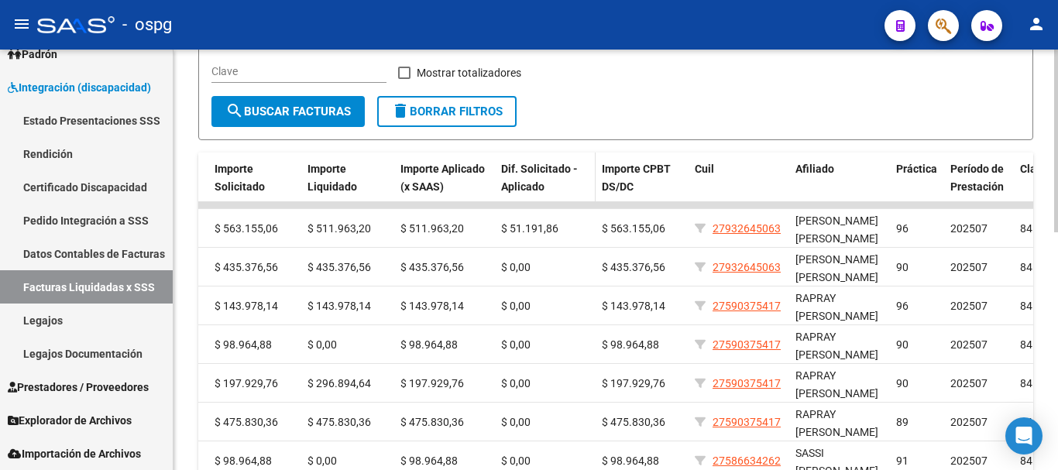
click at [516, 164] on span "Dif. Solicitado - Aplicado" at bounding box center [539, 178] width 77 height 30
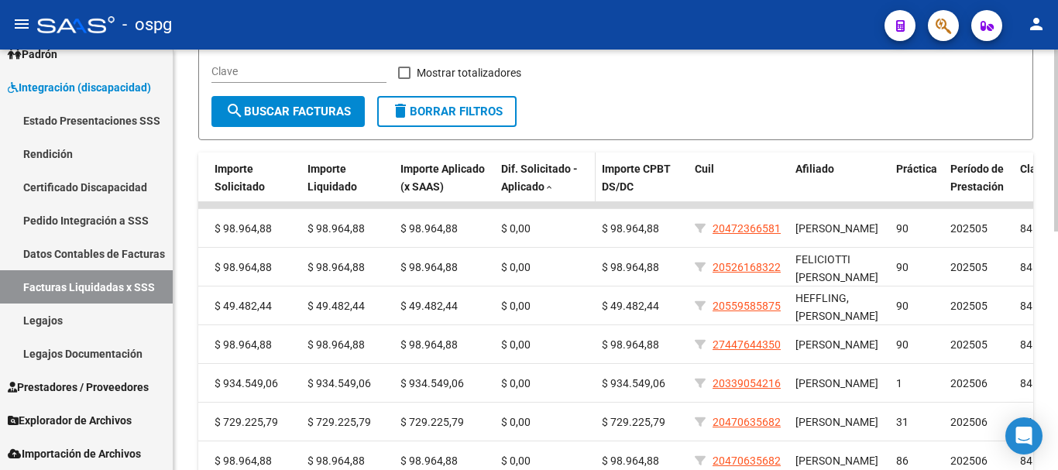
scroll to position [0, 0]
click at [516, 164] on span "Dif. Solicitado - Aplicado" at bounding box center [539, 178] width 77 height 30
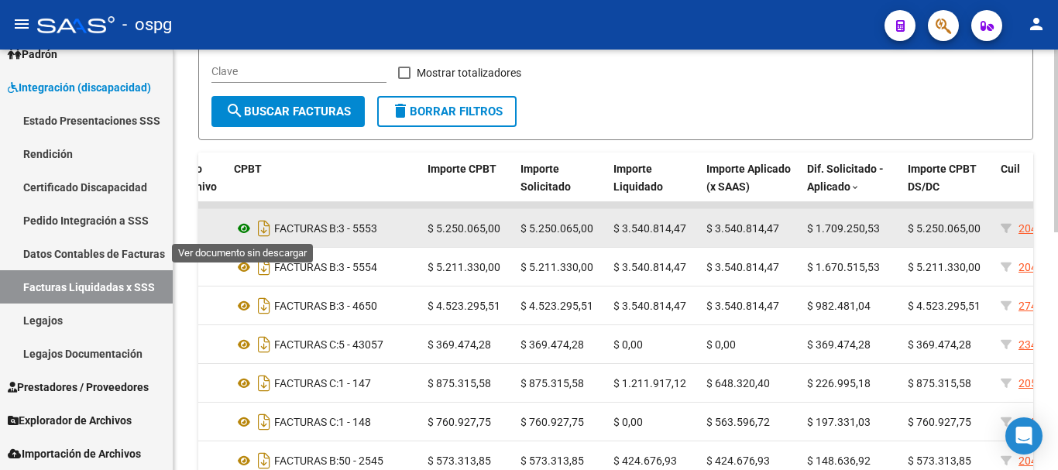
click at [241, 229] on icon at bounding box center [244, 228] width 20 height 19
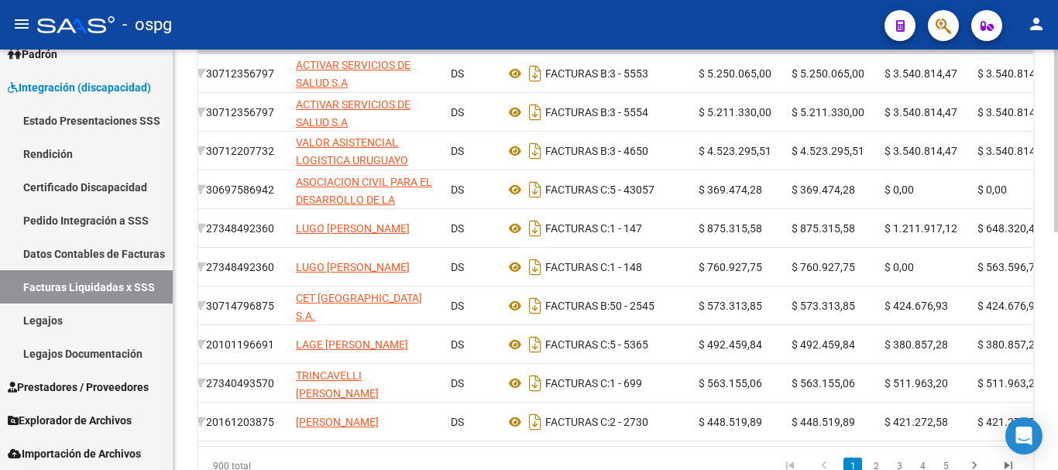
scroll to position [0, 279]
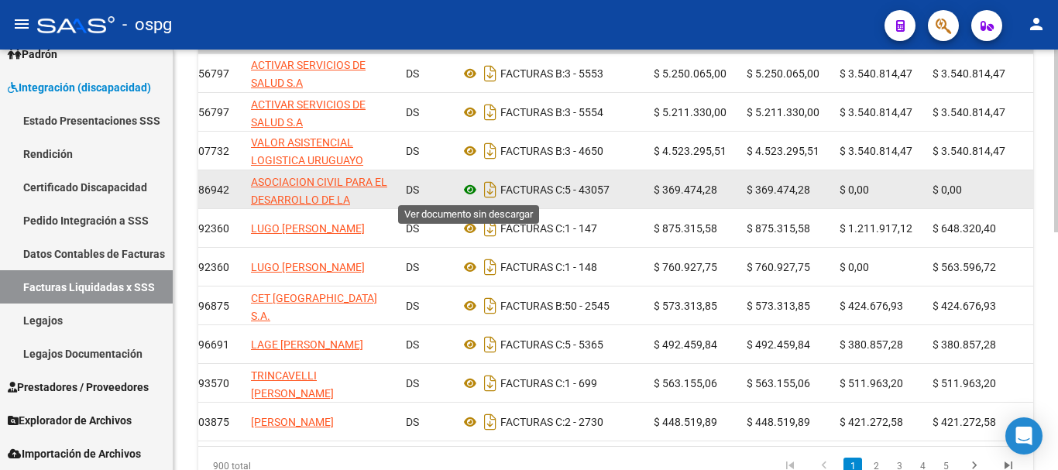
click at [467, 192] on icon at bounding box center [470, 190] width 20 height 19
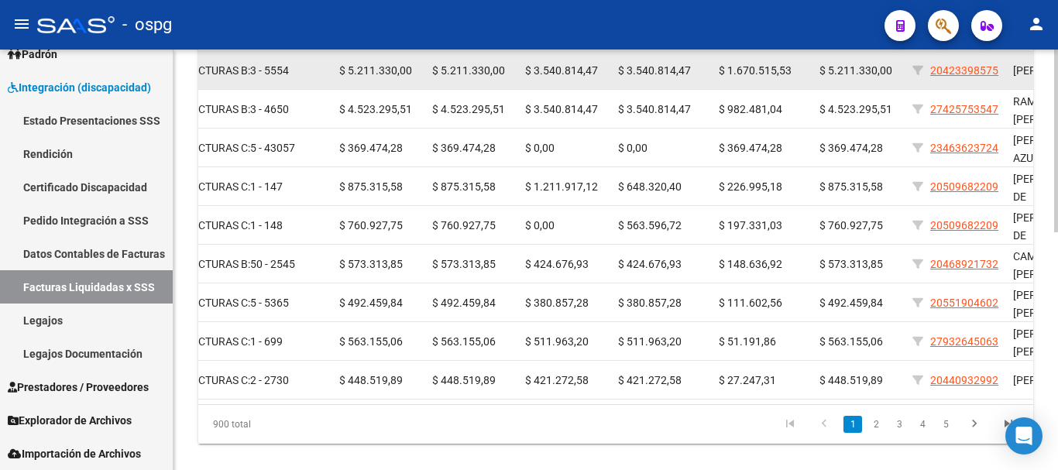
scroll to position [547, 0]
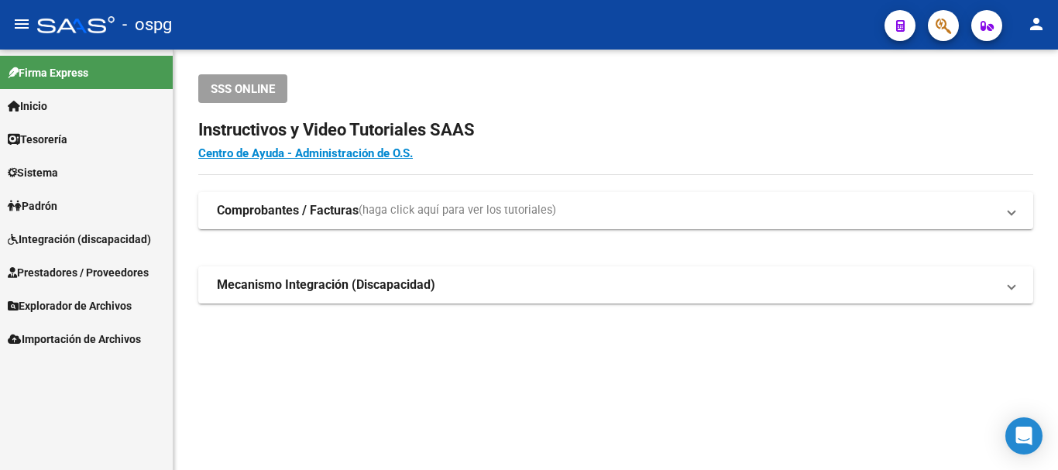
click at [48, 242] on span "Integración (discapacidad)" at bounding box center [79, 239] width 143 height 17
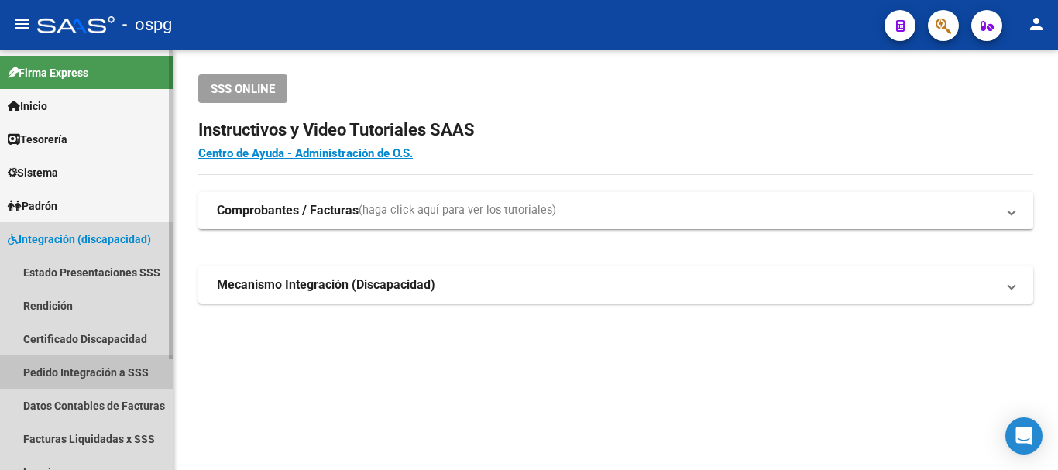
click at [65, 368] on link "Pedido Integración a SSS" at bounding box center [86, 372] width 173 height 33
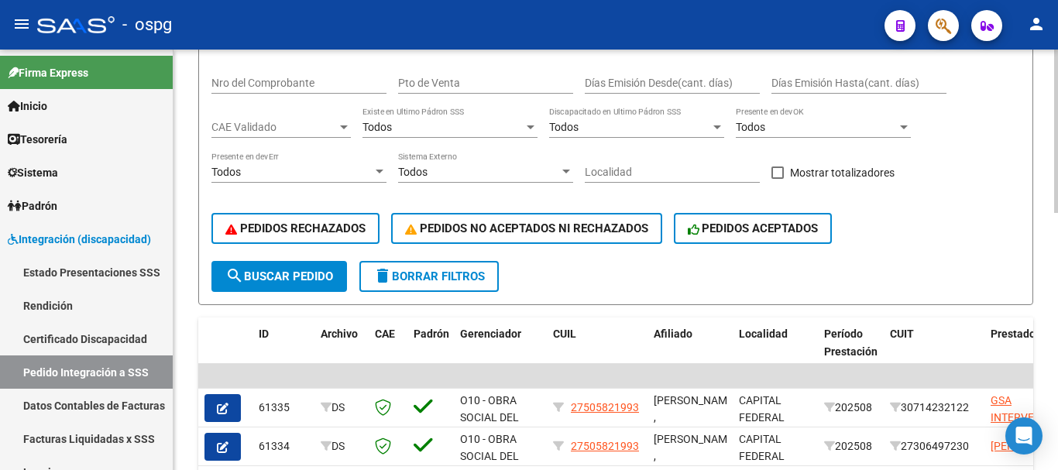
scroll to position [310, 0]
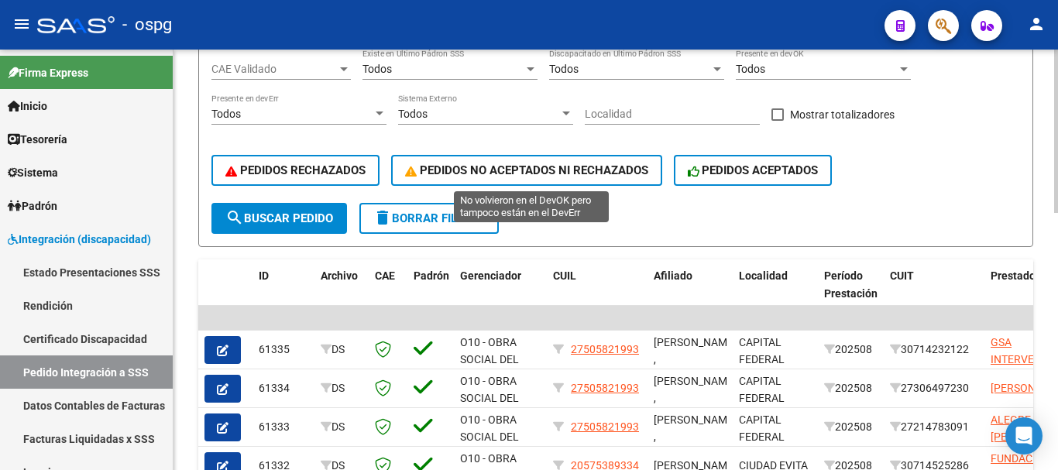
click at [555, 174] on span "PEDIDOS NO ACEPTADOS NI RECHAZADOS" at bounding box center [526, 170] width 243 height 14
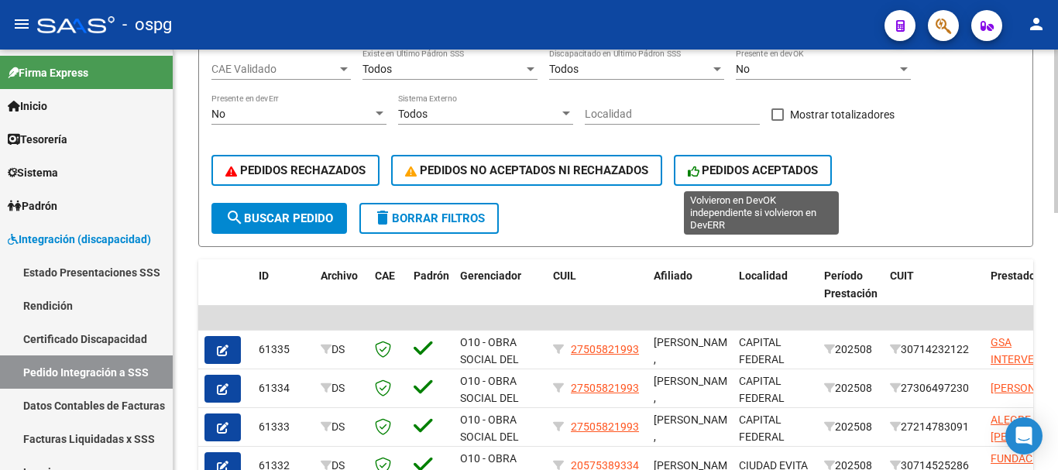
click at [709, 178] on button "PEDIDOS ACEPTADOS" at bounding box center [753, 170] width 159 height 31
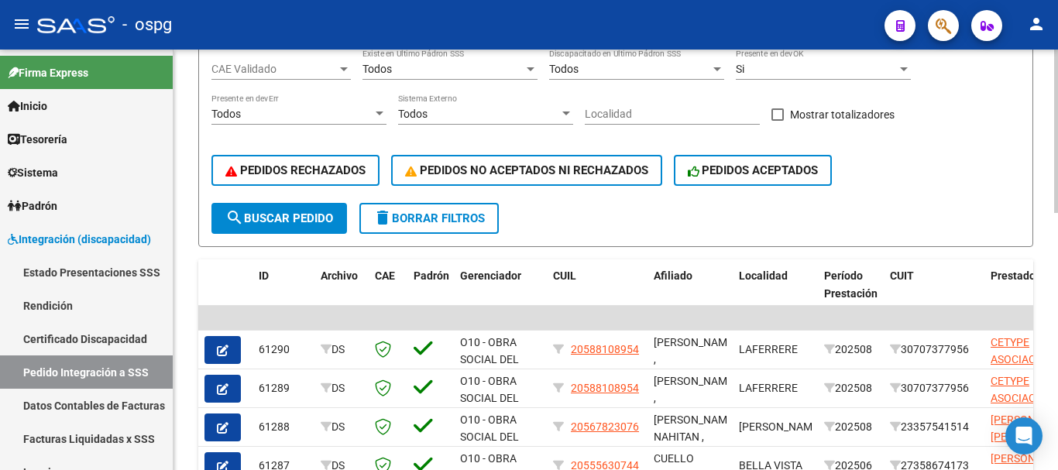
scroll to position [387, 0]
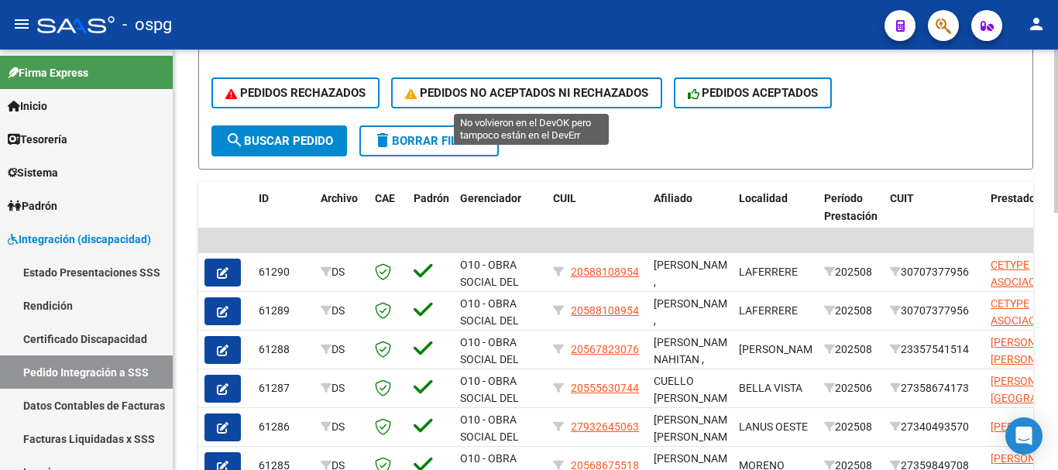
click at [565, 96] on span "PEDIDOS NO ACEPTADOS NI RECHAZADOS" at bounding box center [526, 93] width 243 height 14
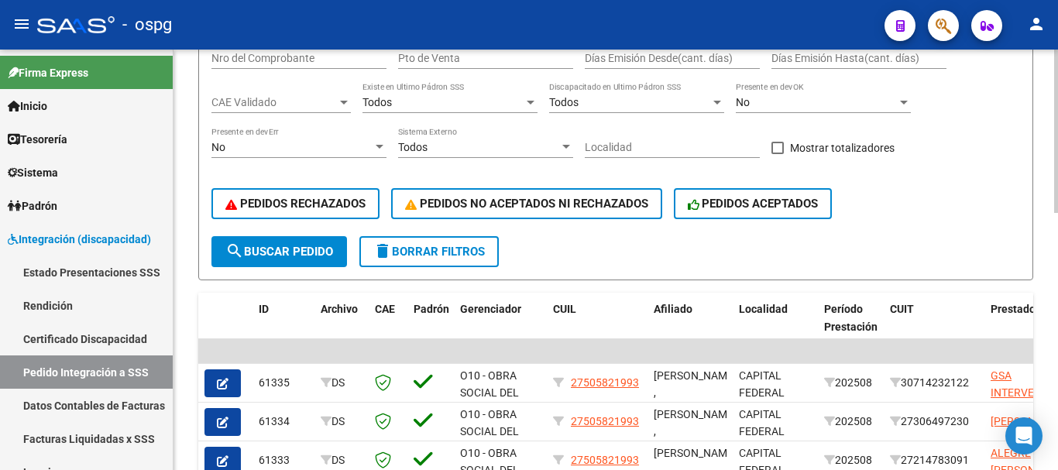
scroll to position [276, 0]
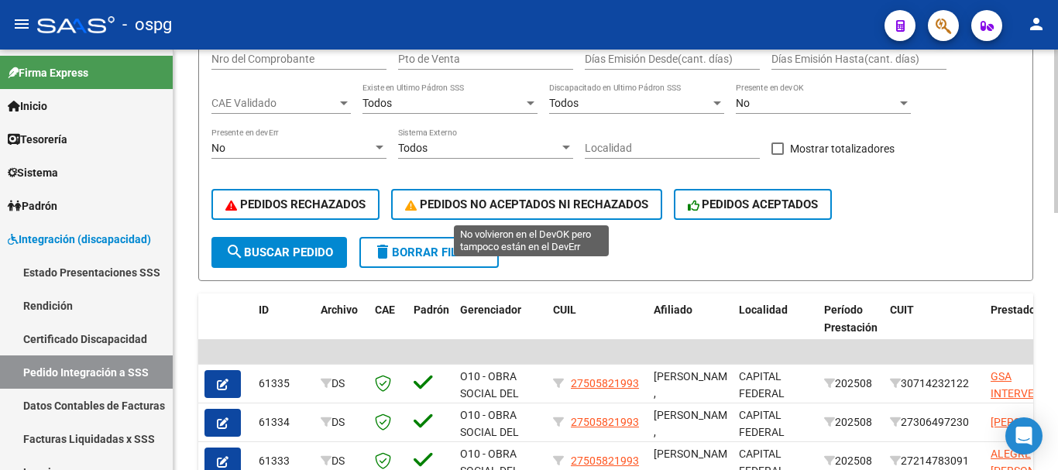
click at [592, 199] on span "PEDIDOS NO ACEPTADOS NI RECHAZADOS" at bounding box center [526, 205] width 243 height 14
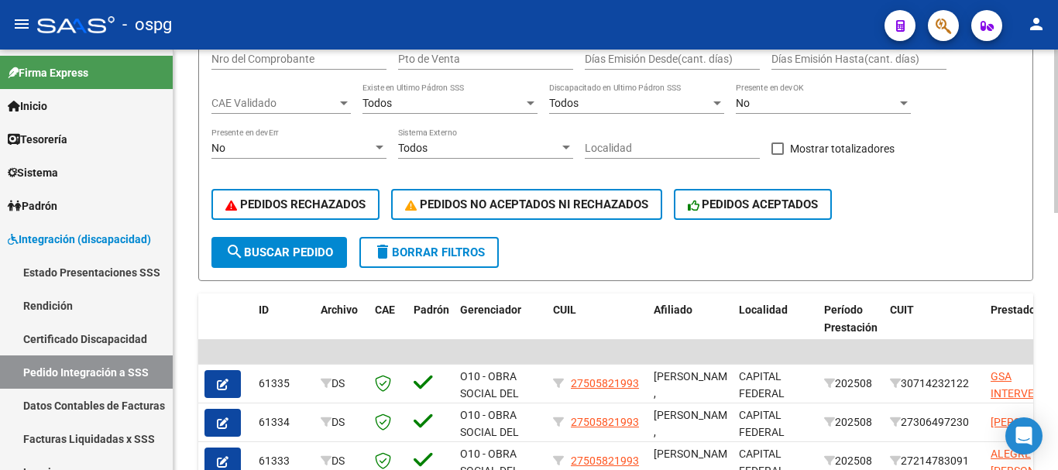
click at [423, 255] on span "delete Borrar Filtros" at bounding box center [429, 253] width 112 height 14
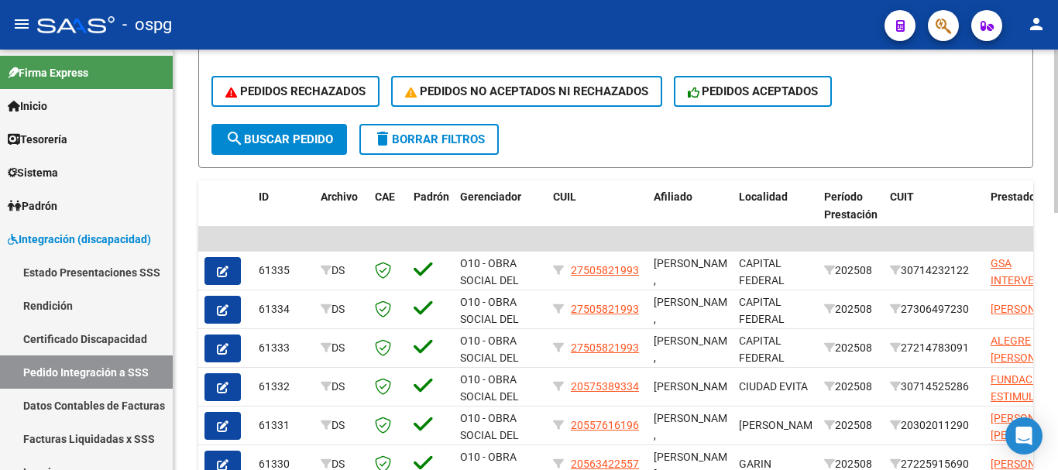
scroll to position [353, 0]
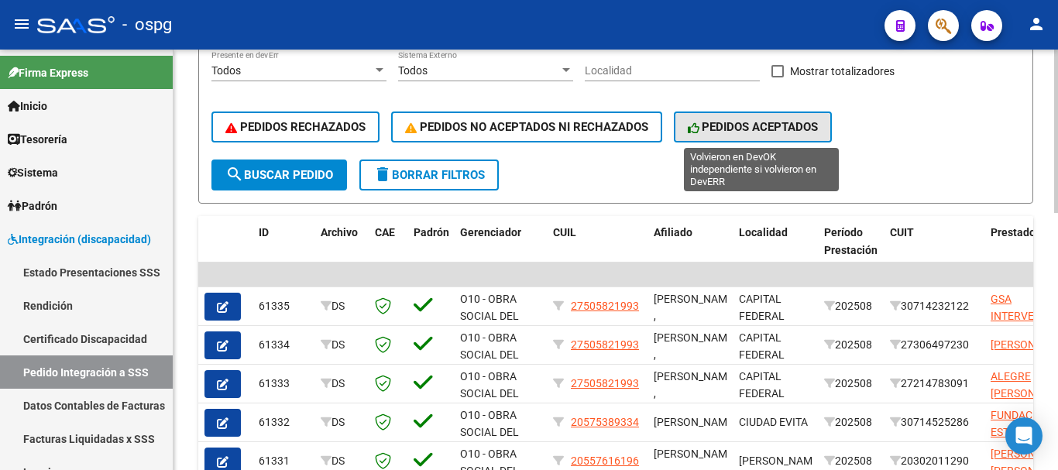
click at [731, 130] on span "PEDIDOS ACEPTADOS" at bounding box center [753, 127] width 131 height 14
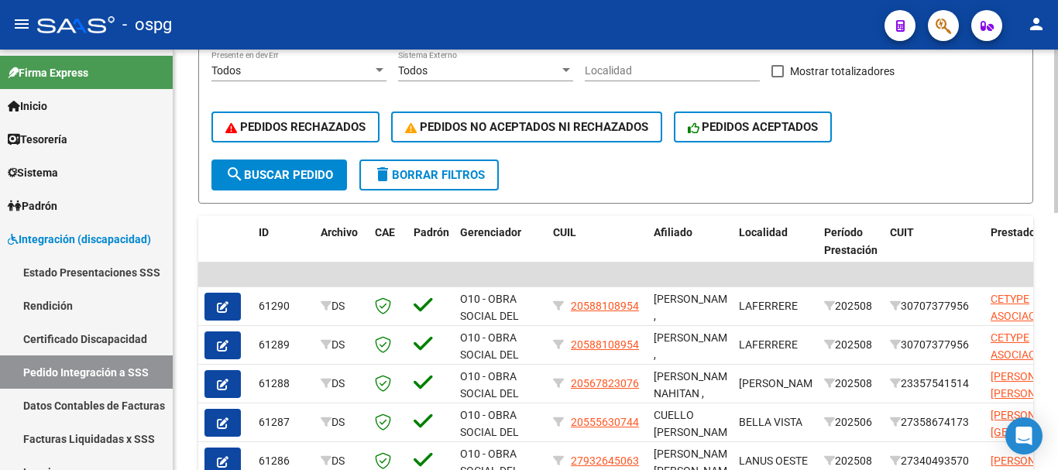
click at [408, 176] on span "delete Borrar Filtros" at bounding box center [429, 175] width 112 height 14
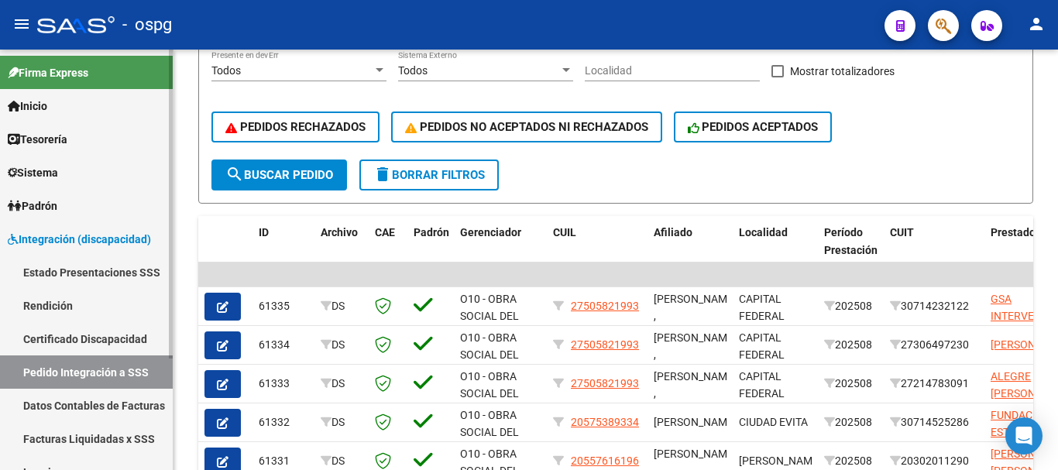
scroll to position [77, 0]
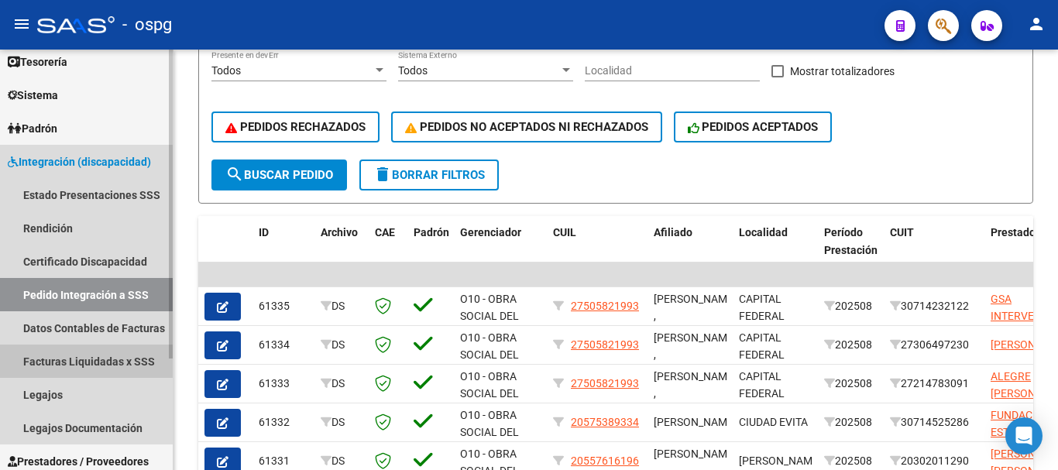
click at [109, 366] on link "Facturas Liquidadas x SSS" at bounding box center [86, 361] width 173 height 33
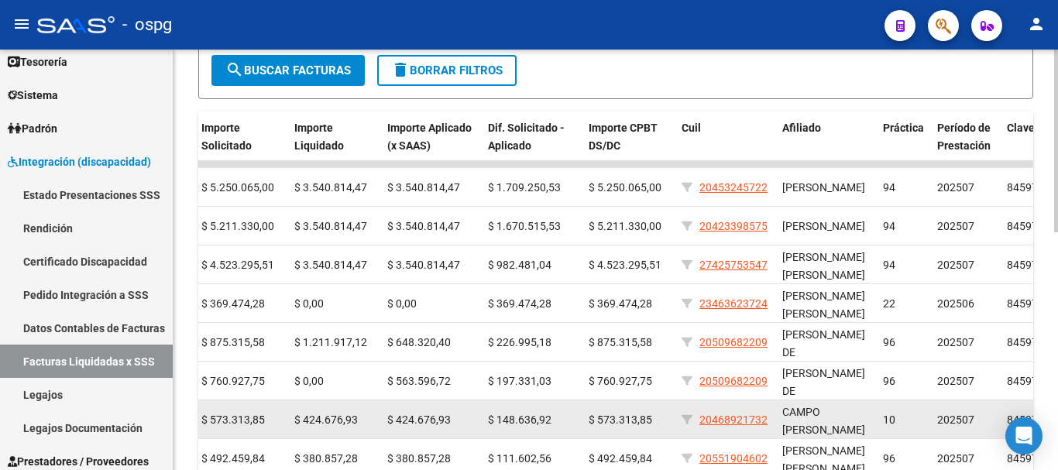
scroll to position [353, 0]
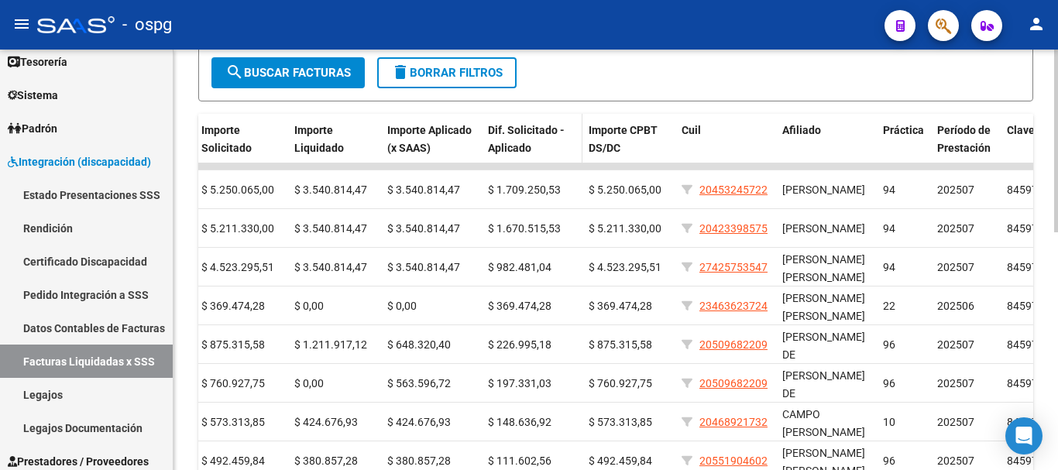
click at [521, 130] on span "Dif. Solicitado - Aplicado" at bounding box center [526, 139] width 77 height 30
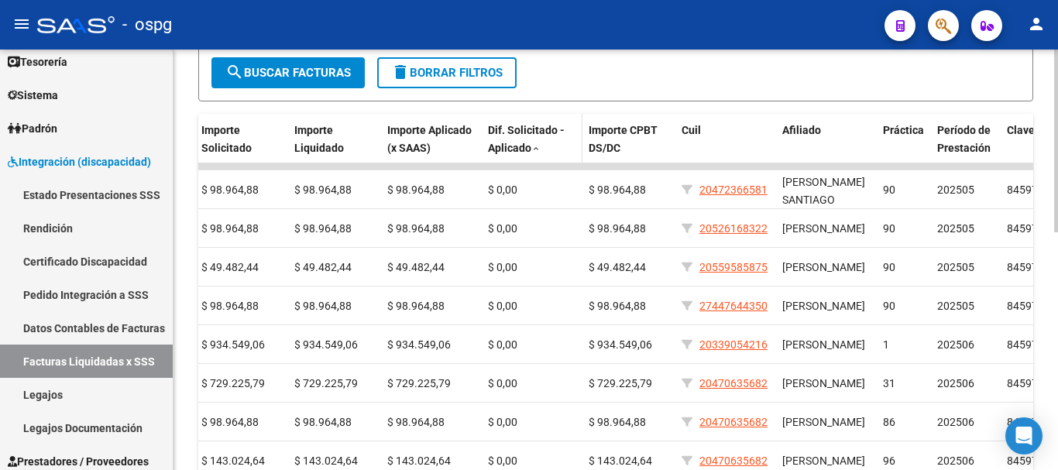
click at [521, 130] on span "Dif. Solicitado - Aplicado" at bounding box center [526, 139] width 77 height 30
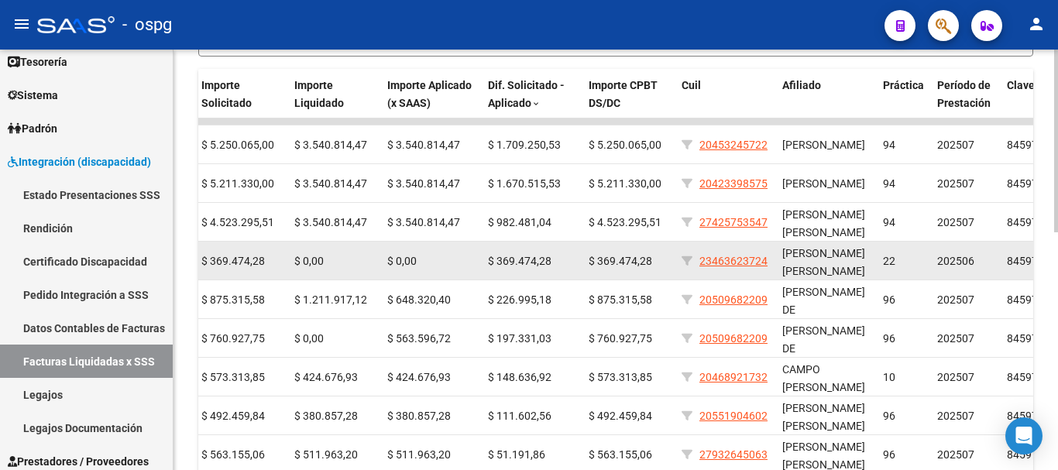
scroll to position [431, 0]
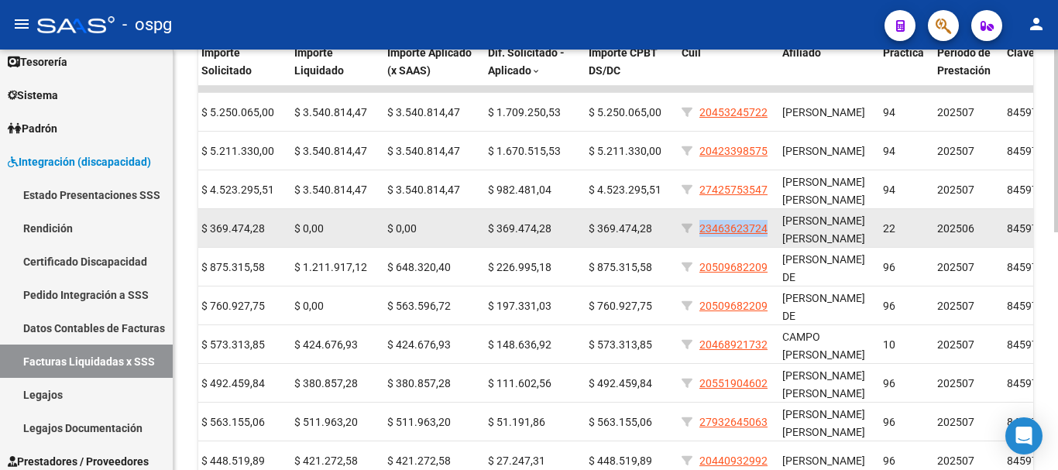
drag, startPoint x: 750, startPoint y: 225, endPoint x: 769, endPoint y: 235, distance: 21.1
click at [769, 235] on div "23463623724" at bounding box center [726, 229] width 88 height 18
copy span "23463623724"
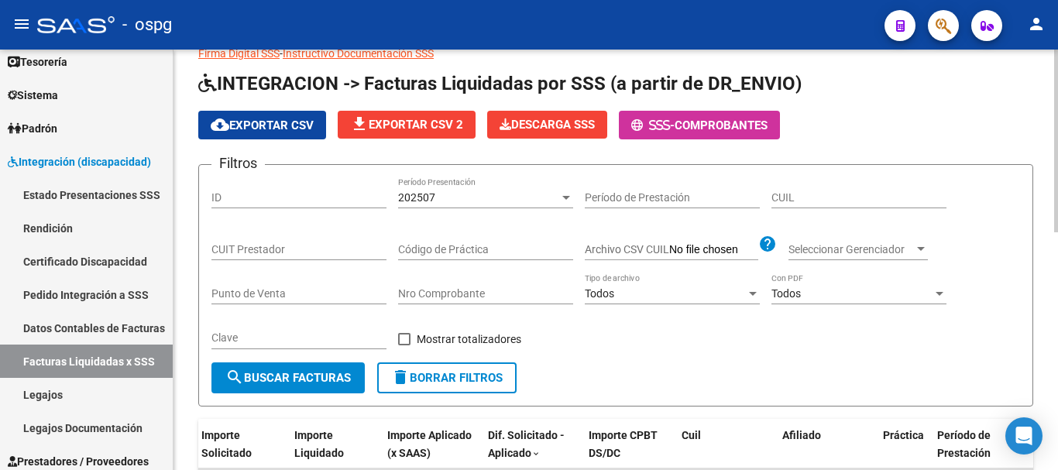
scroll to position [43, 0]
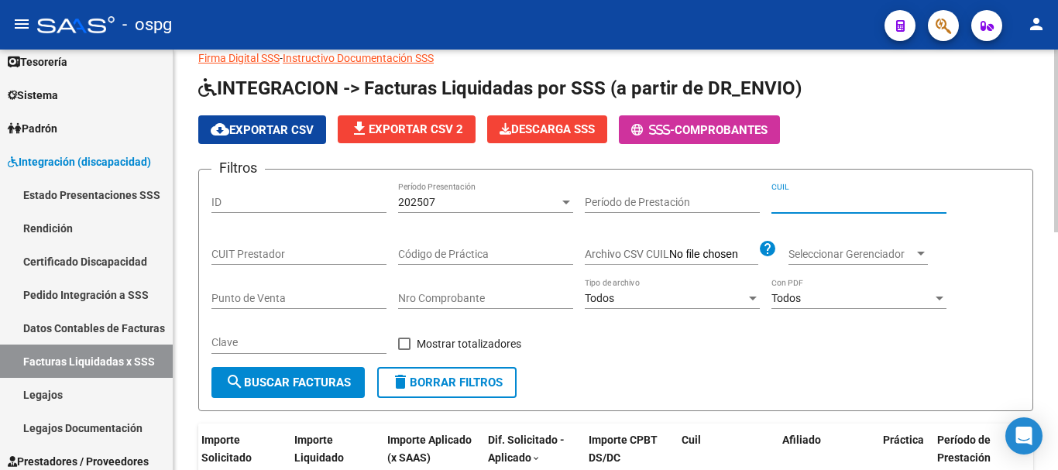
paste input "23-46362372-4"
type input "23-46362372-4"
click at [272, 385] on span "search Buscar Facturas" at bounding box center [288, 383] width 126 height 14
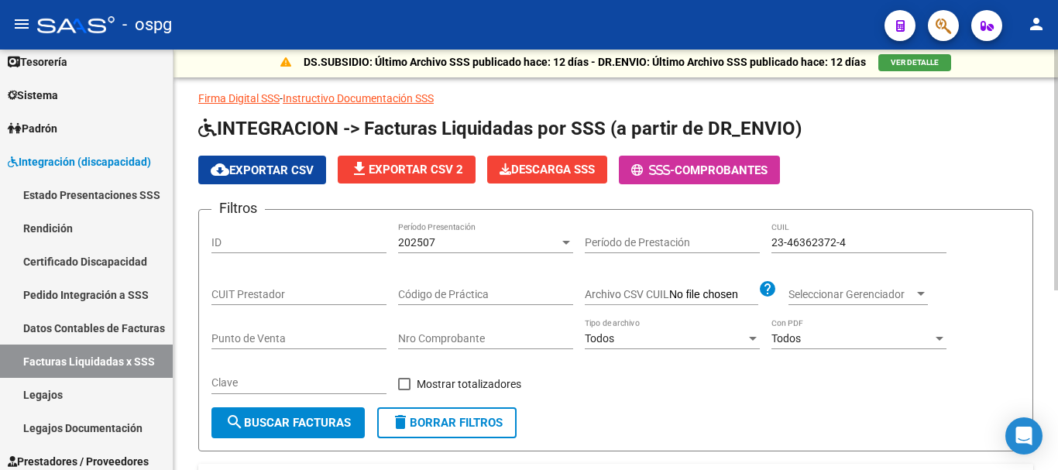
scroll to position [0, 0]
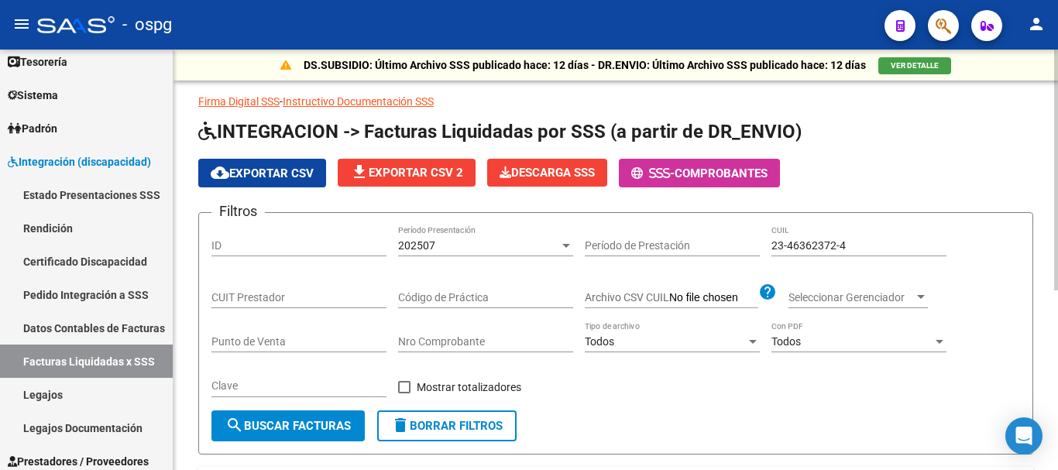
click at [460, 247] on div "202507" at bounding box center [478, 245] width 161 height 13
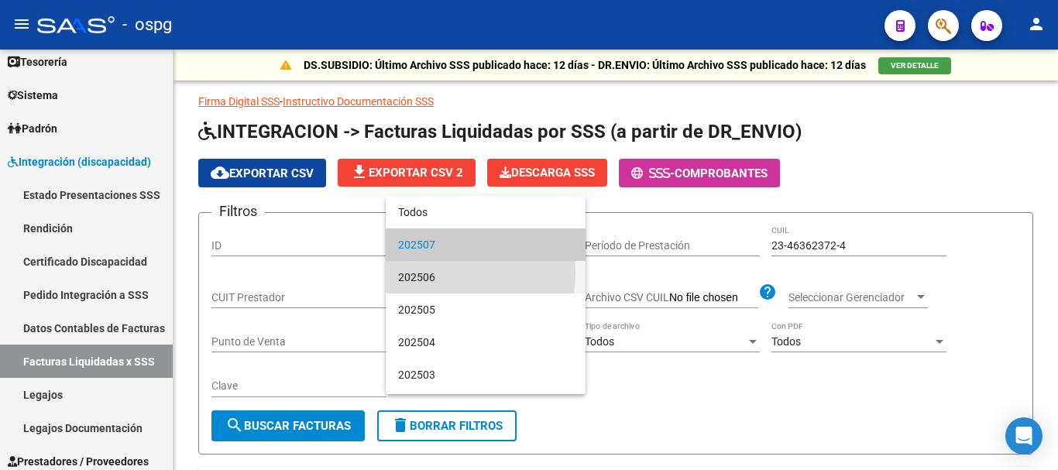
click at [435, 274] on span "202506" at bounding box center [485, 277] width 175 height 33
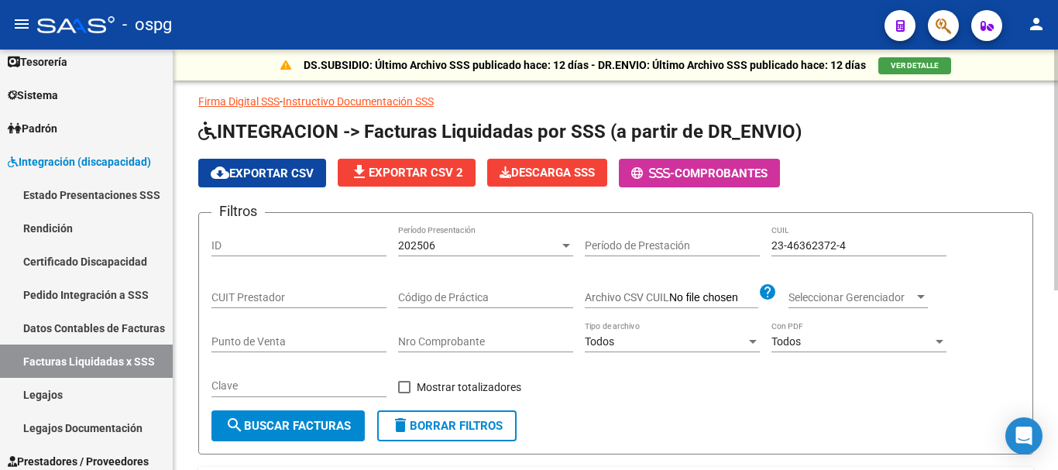
click at [871, 252] on div "23-46362372-4 CUIL" at bounding box center [859, 240] width 175 height 31
click at [300, 423] on span "search Buscar Facturas" at bounding box center [288, 426] width 126 height 14
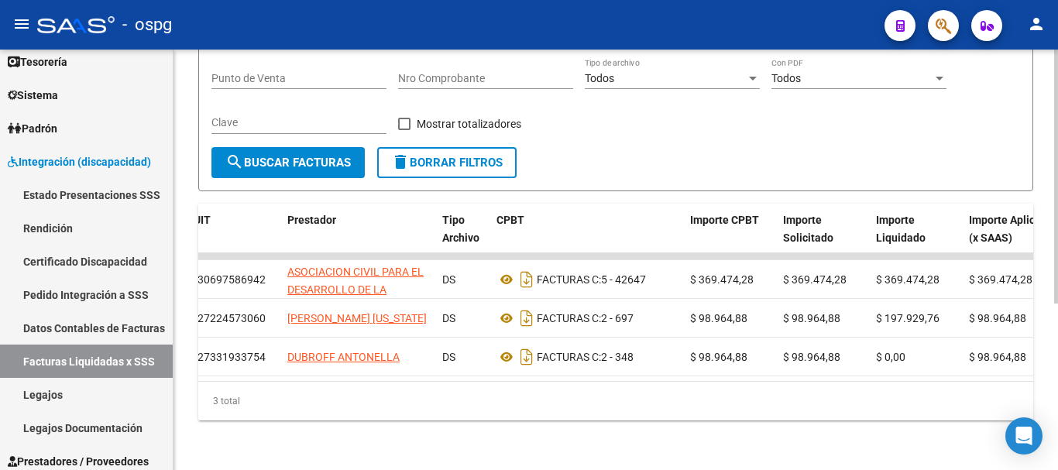
scroll to position [0, 249]
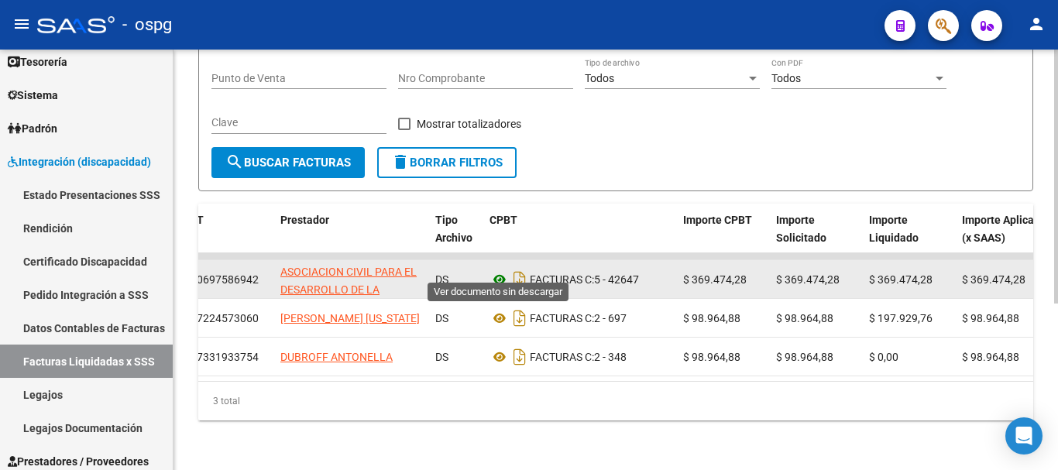
click at [502, 270] on icon at bounding box center [500, 279] width 20 height 19
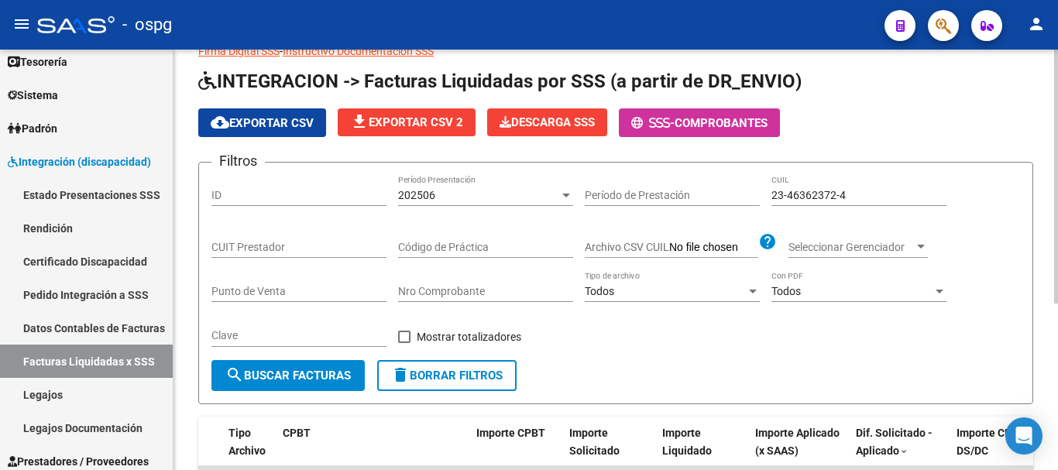
scroll to position [43, 0]
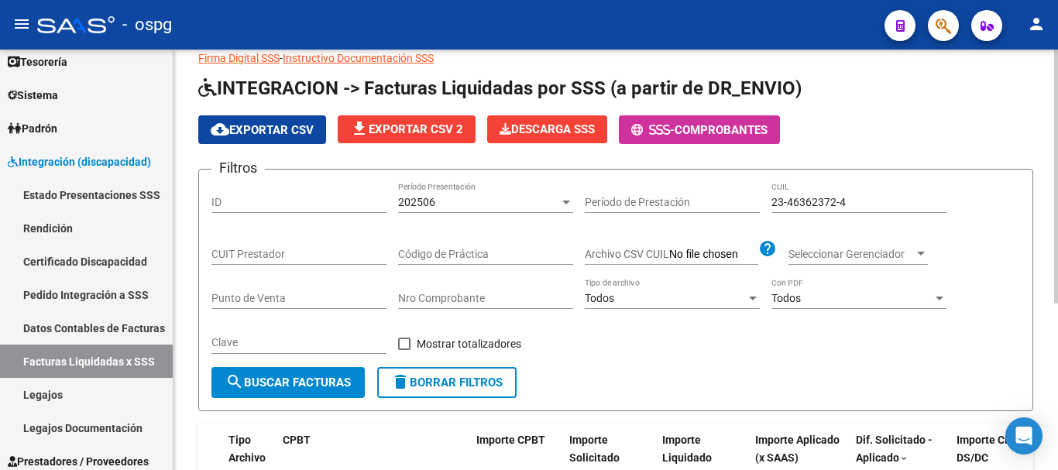
click at [493, 198] on div "202506" at bounding box center [478, 202] width 161 height 13
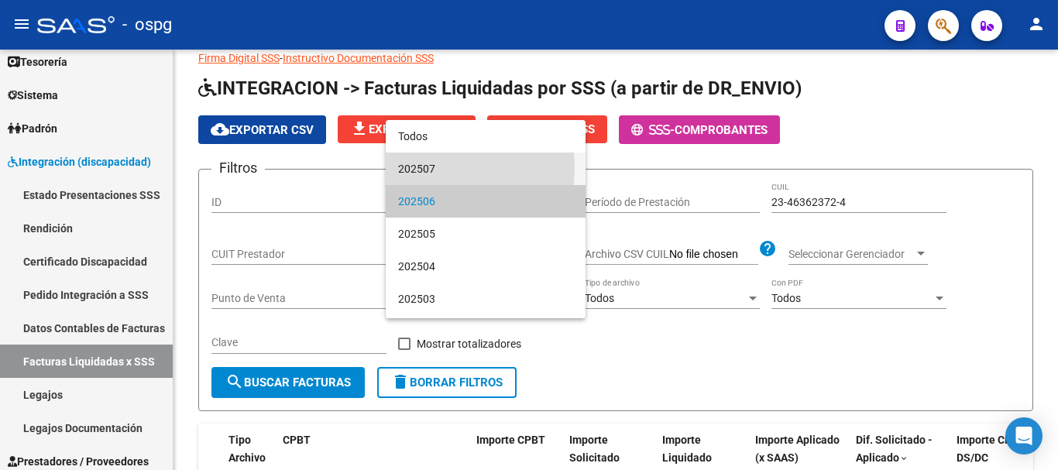
click at [432, 168] on span "202507" at bounding box center [485, 169] width 175 height 33
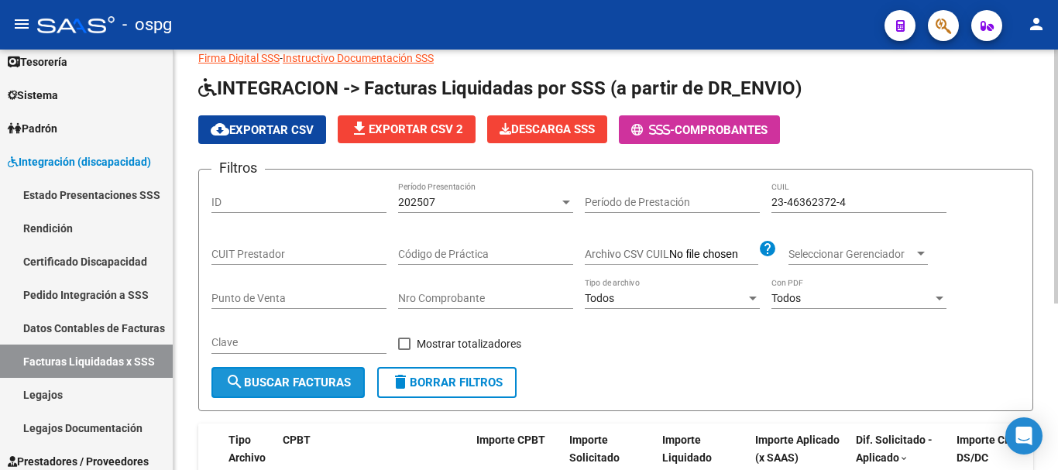
click at [269, 384] on span "search Buscar Facturas" at bounding box center [288, 383] width 126 height 14
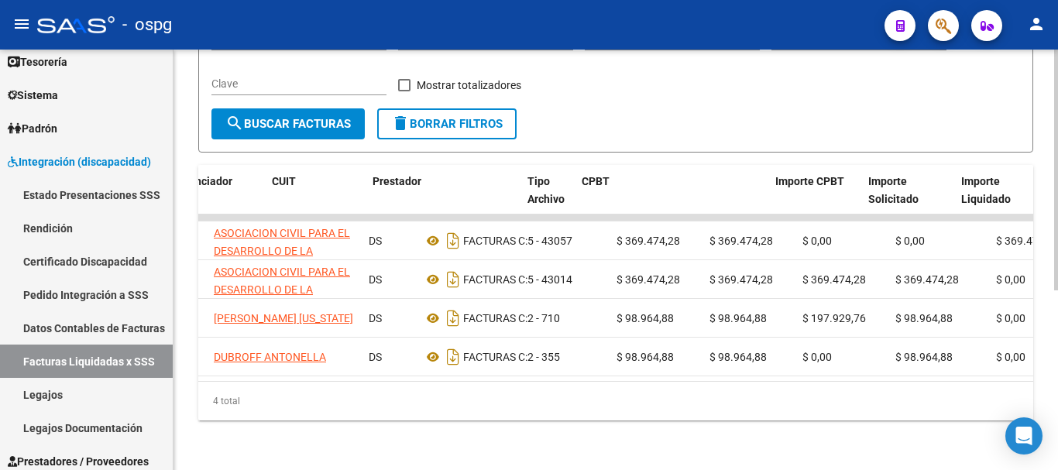
scroll to position [0, 154]
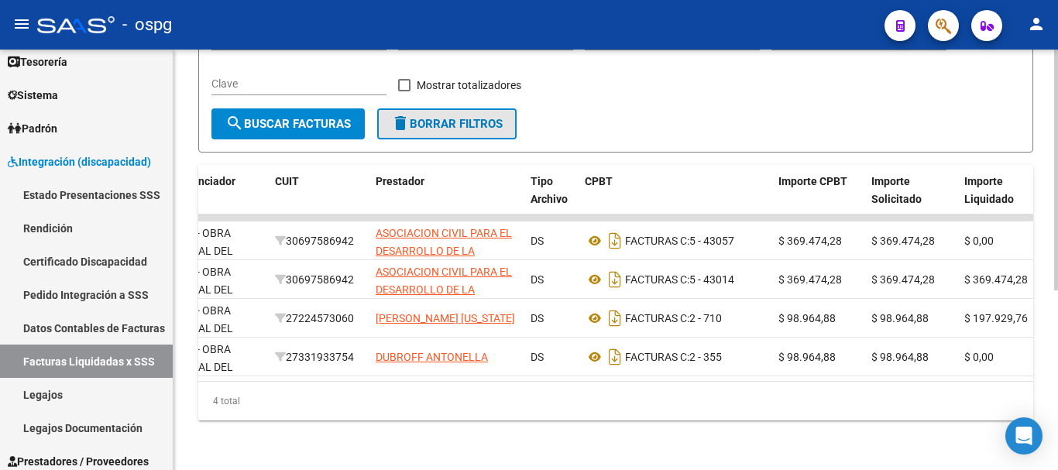
click at [448, 117] on span "delete Borrar Filtros" at bounding box center [447, 124] width 112 height 14
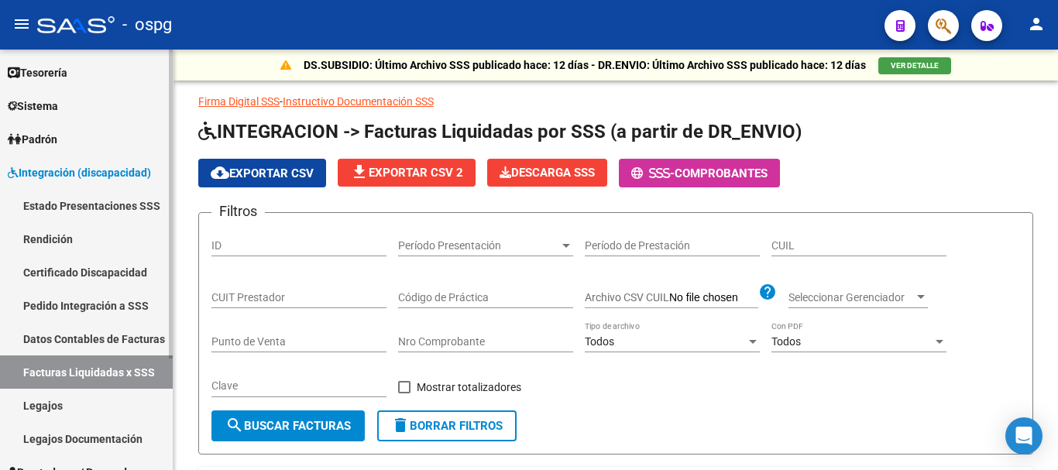
scroll to position [152, 0]
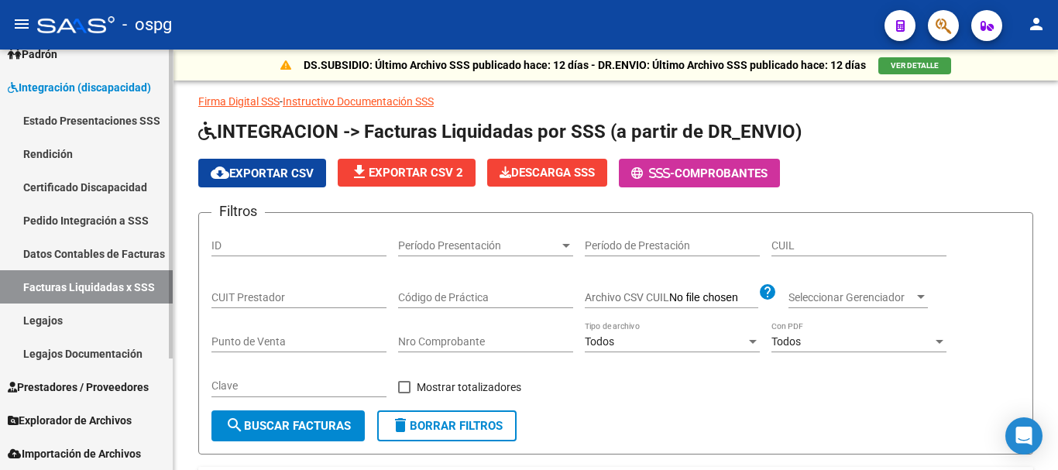
click at [56, 213] on link "Pedido Integración a SSS" at bounding box center [86, 220] width 173 height 33
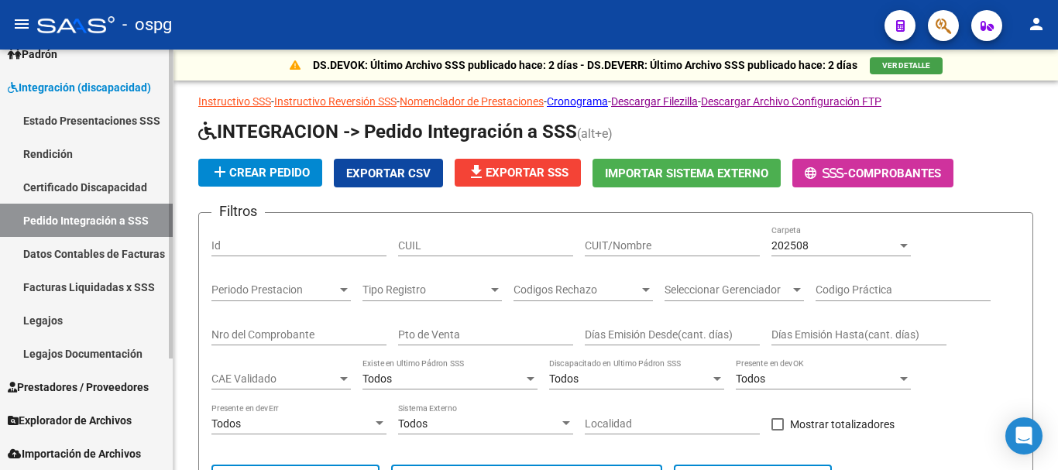
click at [107, 392] on span "Prestadores / Proveedores" at bounding box center [78, 387] width 141 height 17
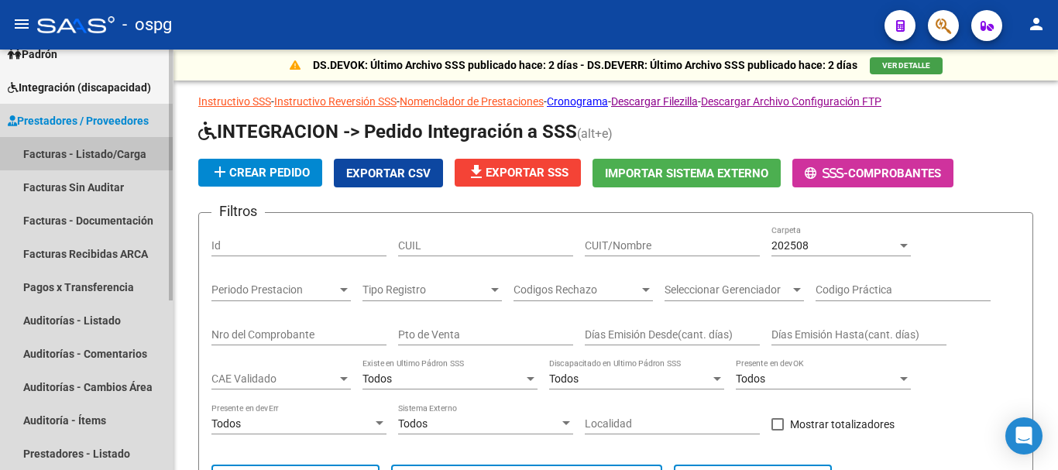
click at [64, 153] on link "Facturas - Listado/Carga" at bounding box center [86, 153] width 173 height 33
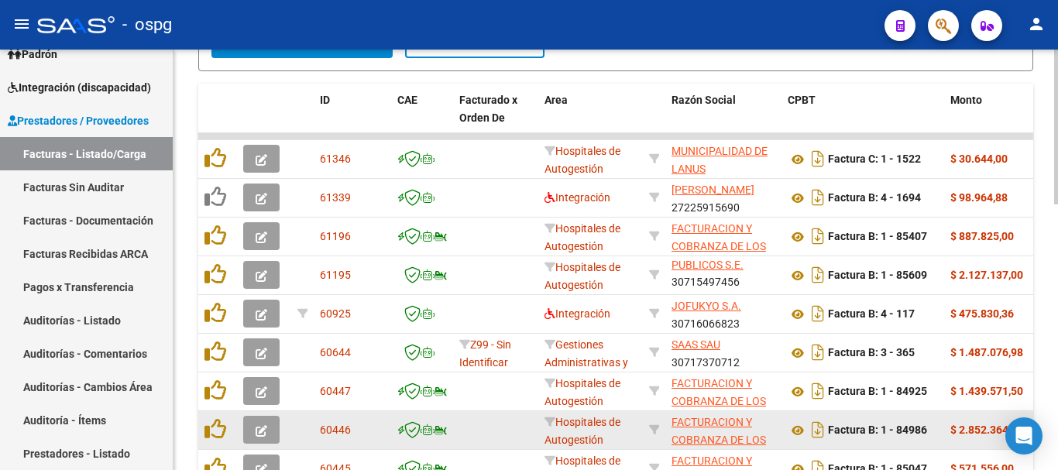
scroll to position [487, 0]
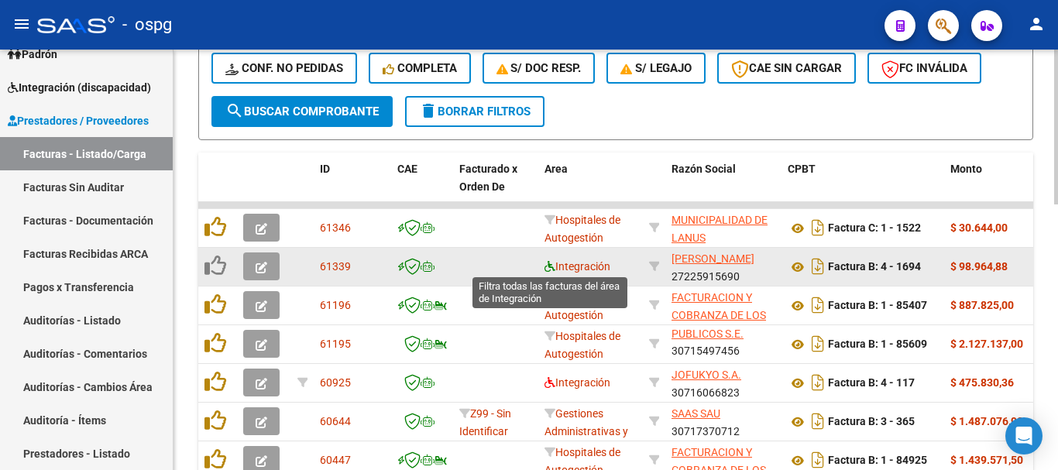
click at [547, 265] on icon at bounding box center [550, 266] width 11 height 11
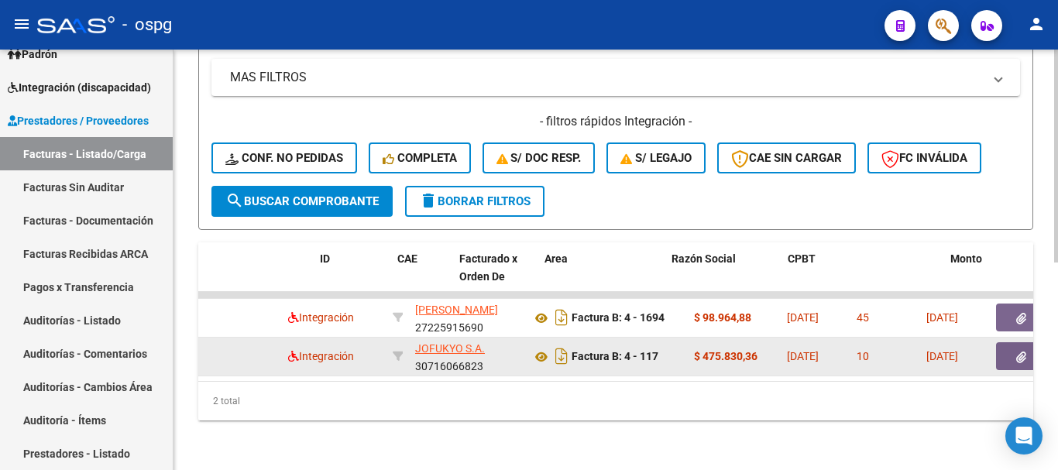
scroll to position [0, 0]
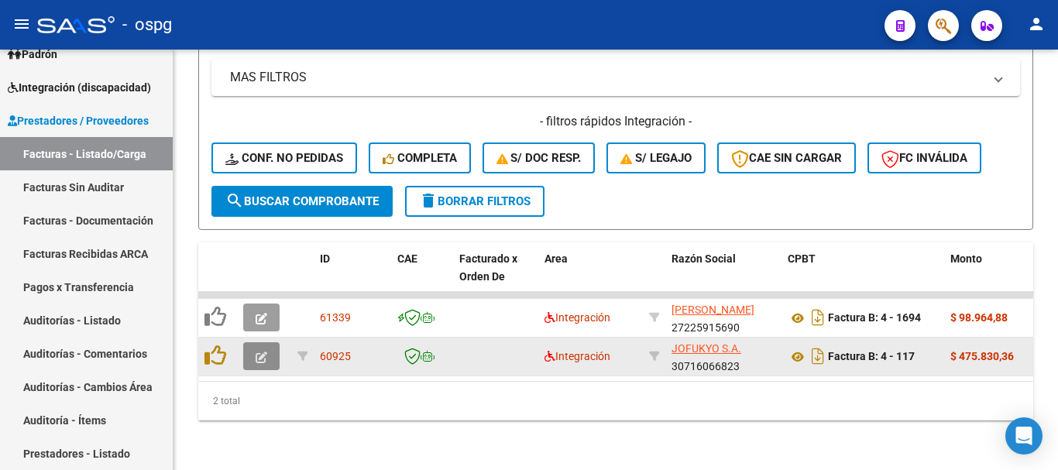
click at [259, 352] on icon "button" at bounding box center [262, 358] width 12 height 12
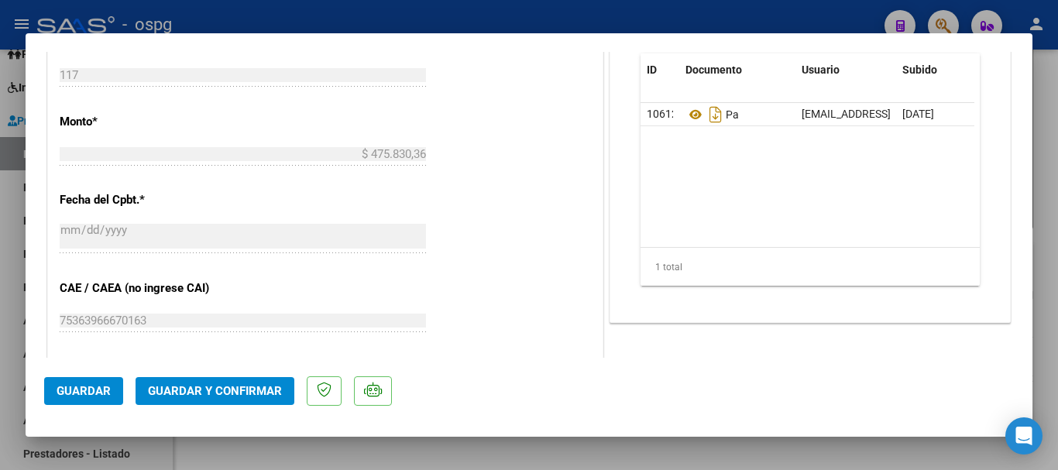
scroll to position [852, 0]
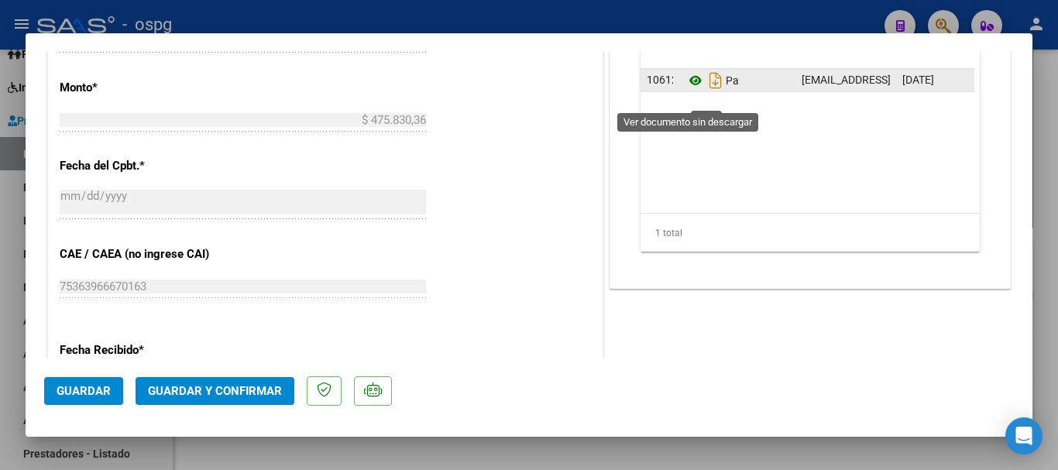
click at [686, 90] on icon at bounding box center [696, 80] width 20 height 19
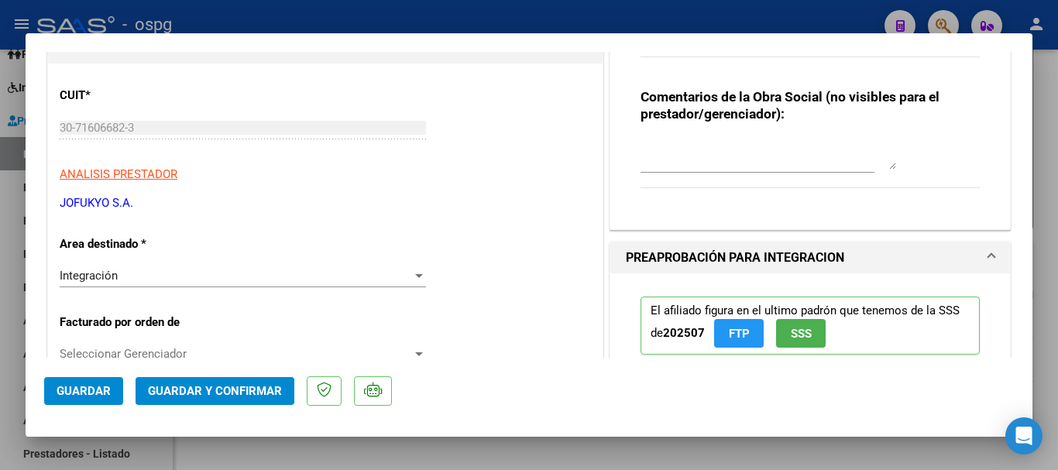
scroll to position [0, 0]
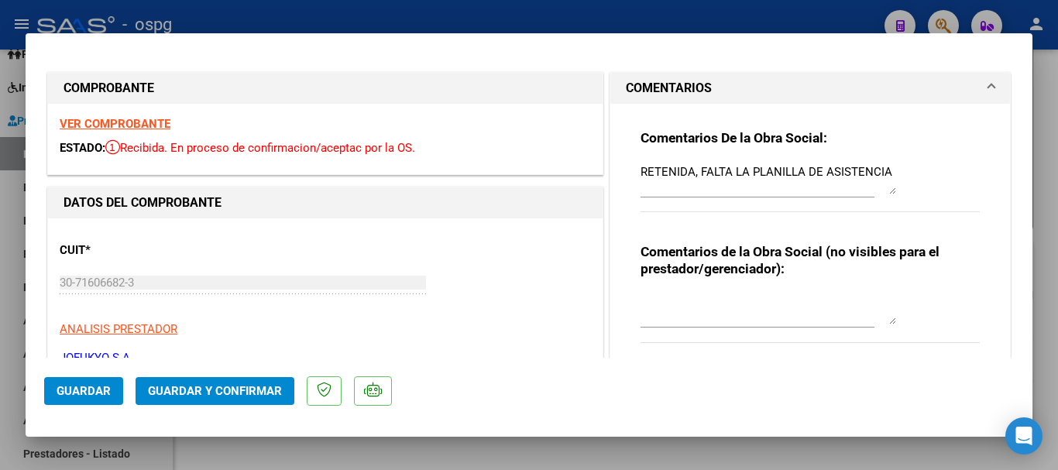
click at [114, 122] on strong "VER COMPROBANTE" at bounding box center [115, 124] width 111 height 14
drag, startPoint x: 883, startPoint y: 170, endPoint x: 625, endPoint y: 177, distance: 258.1
click at [629, 177] on div "Comentarios De la Obra Social: RETENIDA, FALTA LA PLANILLA DE ASISTENCIA Coment…" at bounding box center [810, 238] width 363 height 268
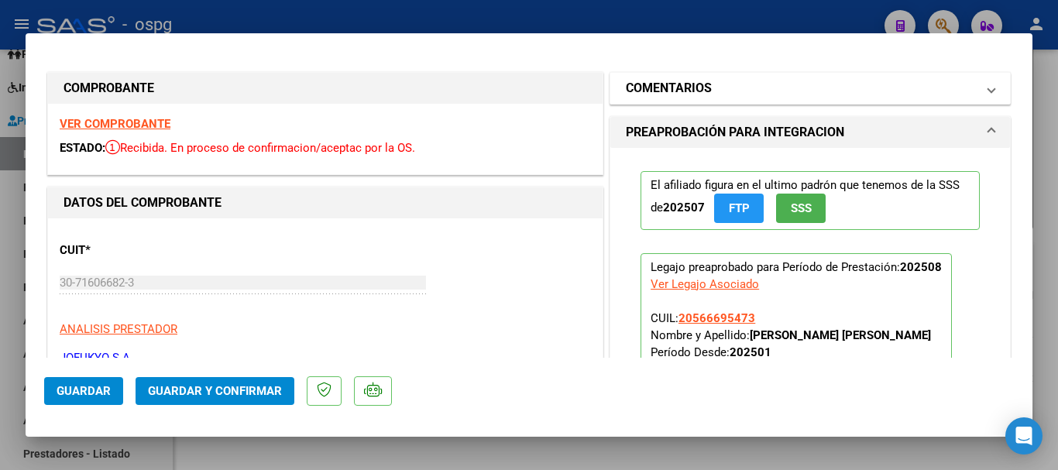
click at [704, 92] on h1 "COMENTARIOS" at bounding box center [669, 88] width 86 height 19
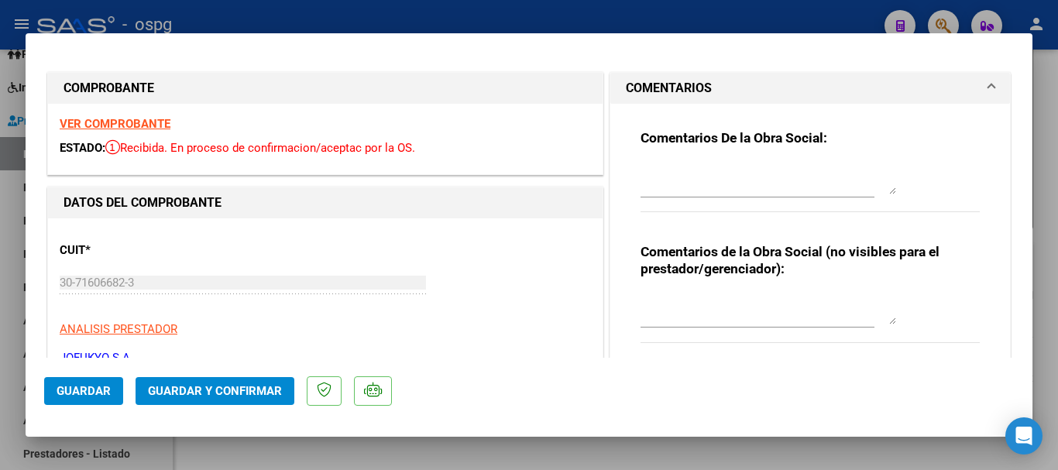
click at [664, 88] on h1 "COMENTARIOS" at bounding box center [669, 88] width 86 height 19
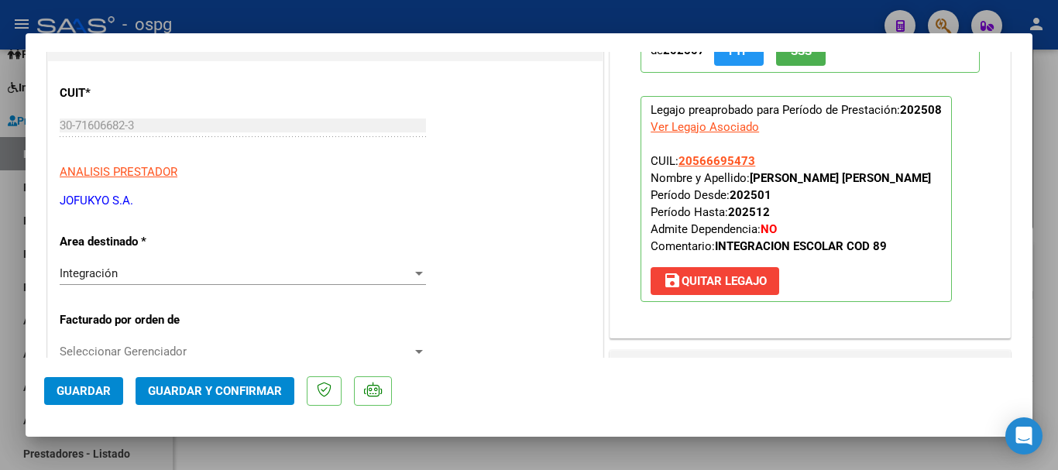
scroll to position [232, 0]
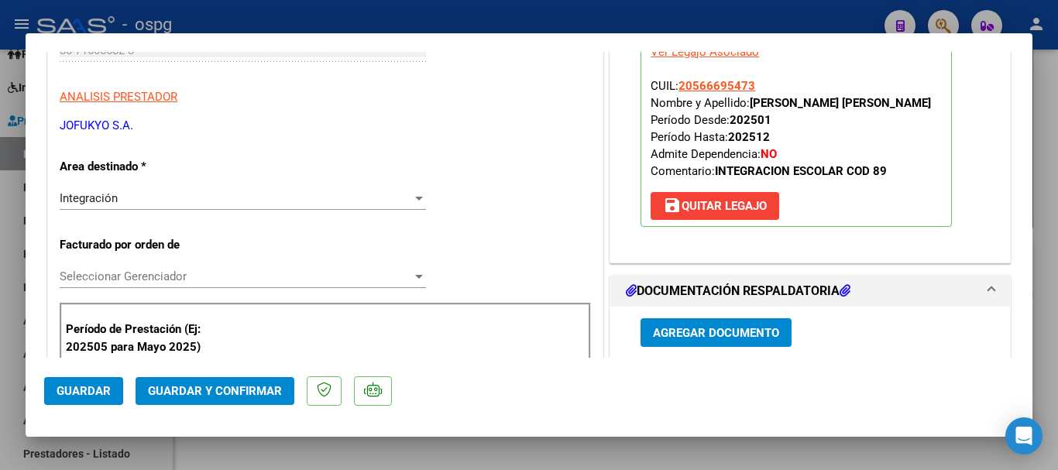
click at [85, 391] on span "Guardar" at bounding box center [84, 391] width 54 height 14
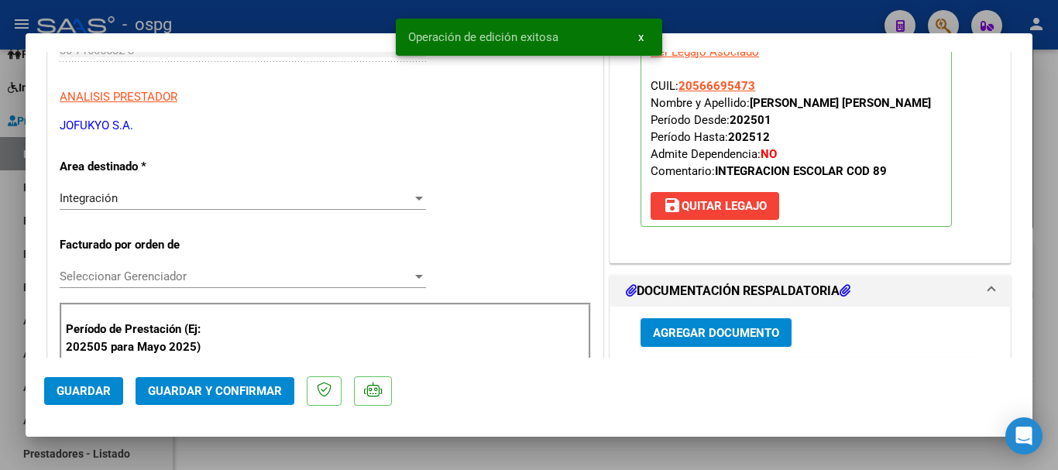
click at [299, 10] on div at bounding box center [529, 235] width 1058 height 470
type input "$ 0,00"
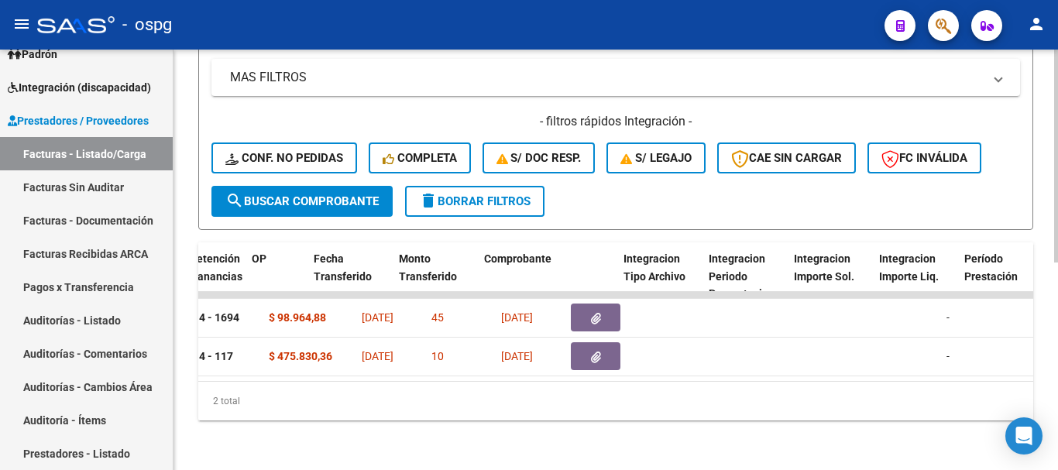
scroll to position [0, 0]
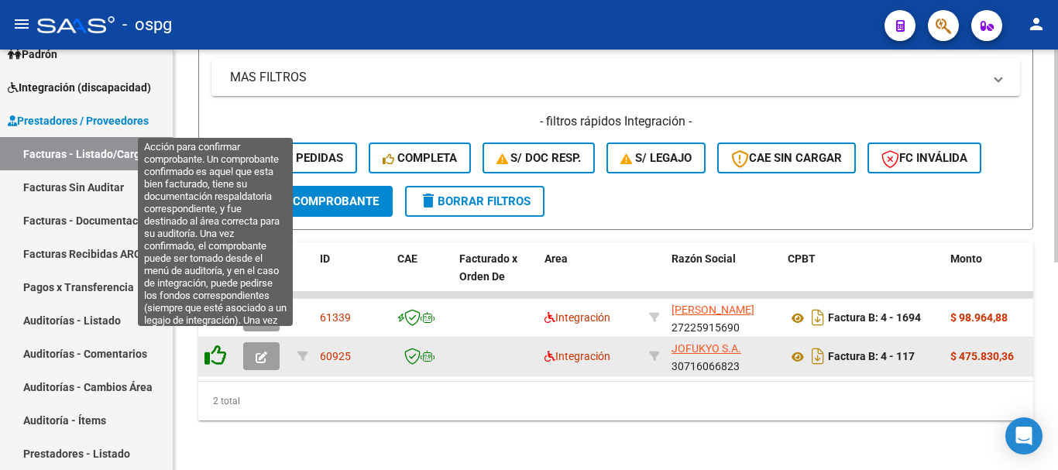
click at [209, 350] on icon at bounding box center [216, 356] width 22 height 22
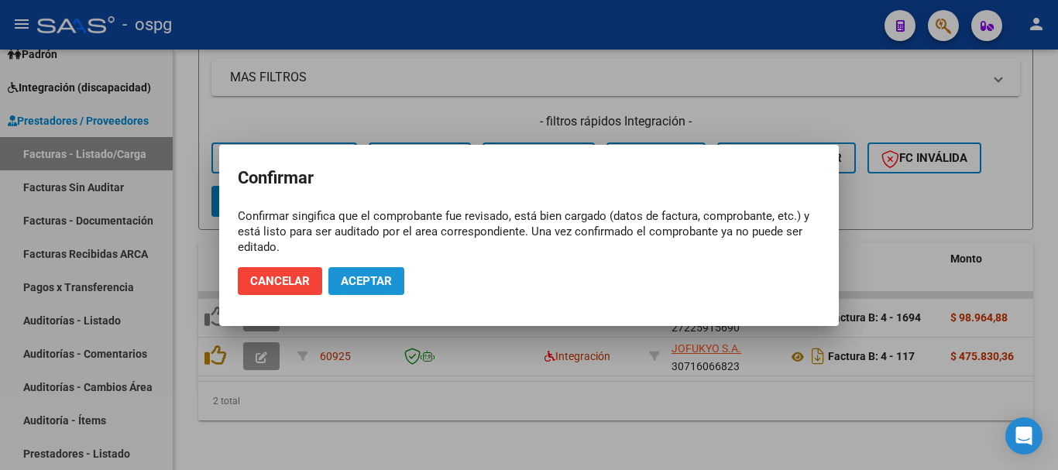
click at [350, 284] on span "Aceptar" at bounding box center [366, 281] width 51 height 14
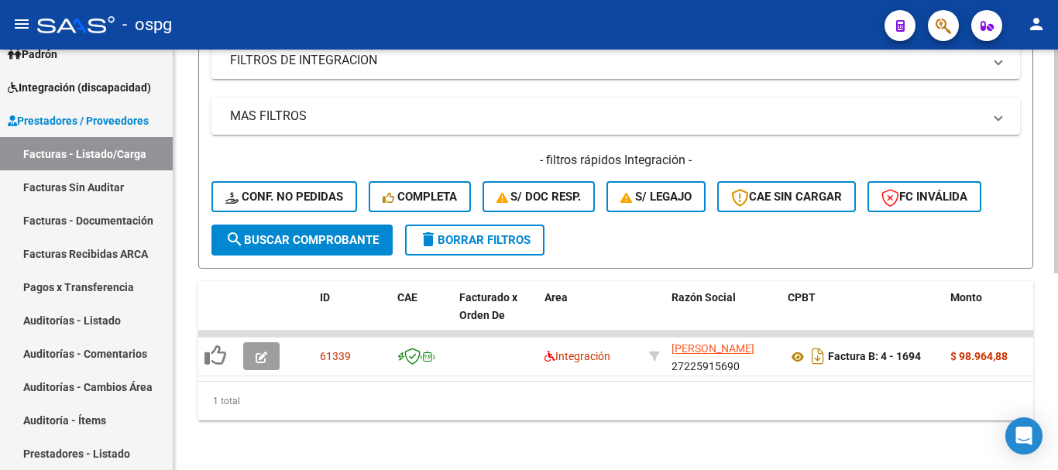
click at [442, 234] on span "delete Borrar Filtros" at bounding box center [475, 240] width 112 height 14
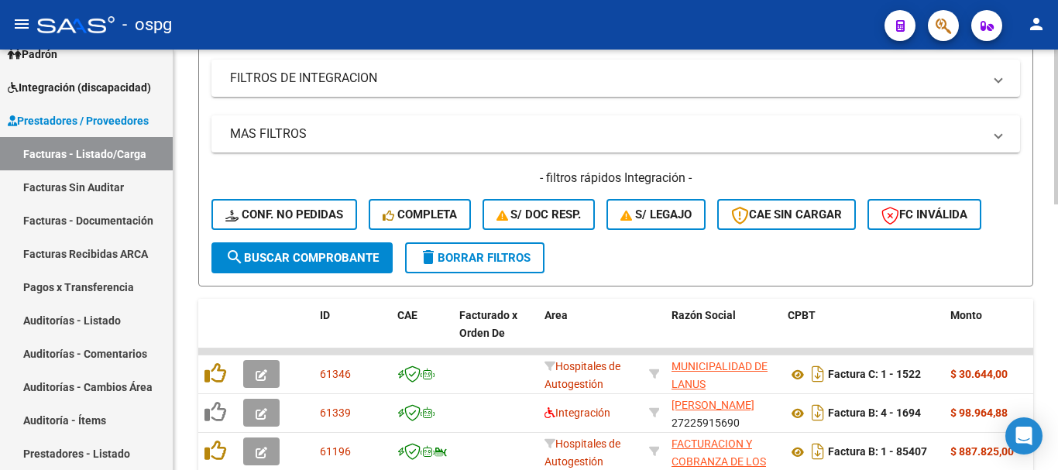
scroll to position [370, 0]
